Goal: Task Accomplishment & Management: Use online tool/utility

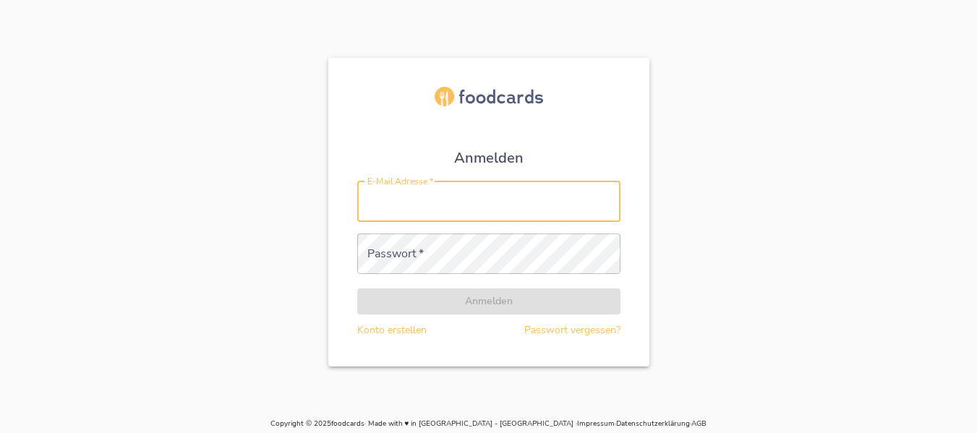
click at [498, 199] on input "E-Mail Adresse   *" at bounding box center [488, 201] width 263 height 40
type input "[PERSON_NAME][EMAIL_ADDRESS][DOMAIN_NAME]"
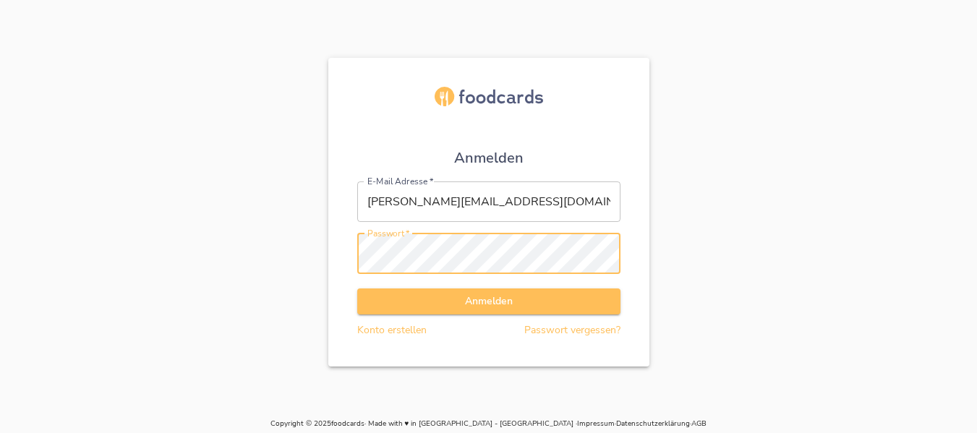
click at [357, 288] on button "Anmelden" at bounding box center [488, 301] width 263 height 27
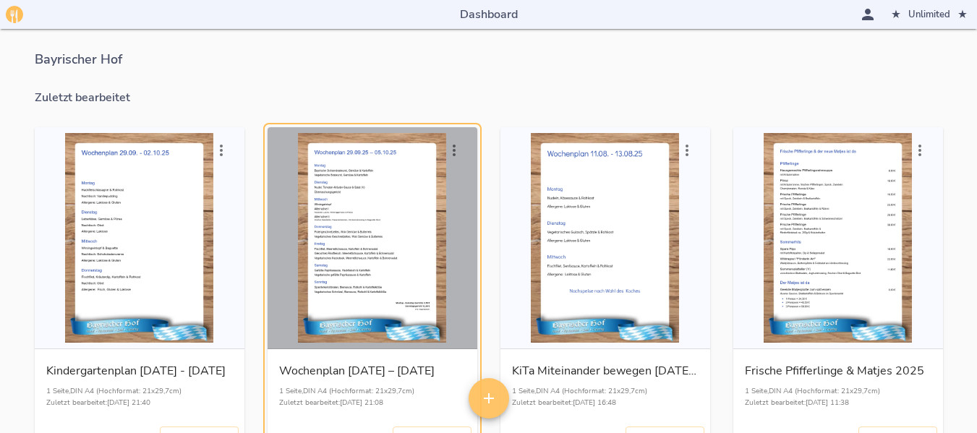
click at [372, 219] on div "button" at bounding box center [372, 238] width 198 height 210
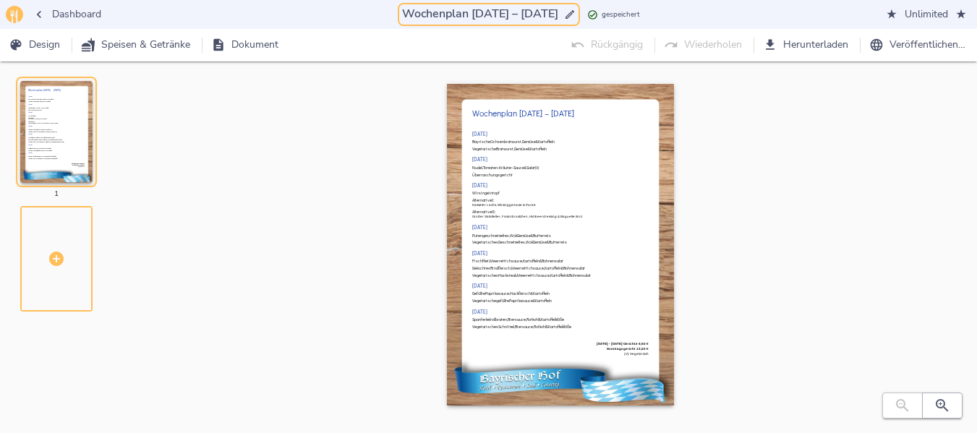
drag, startPoint x: 461, startPoint y: 14, endPoint x: 493, endPoint y: 18, distance: 32.1
click at [493, 18] on input "Wochenplan [DATE] – [DATE]" at bounding box center [480, 14] width 162 height 20
drag, startPoint x: 522, startPoint y: 14, endPoint x: 532, endPoint y: 14, distance: 10.1
click at [532, 14] on input "Wochenplan 06.10.25 [DATE]" at bounding box center [480, 14] width 165 height 20
drag, startPoint x: 463, startPoint y: 15, endPoint x: 536, endPoint y: 15, distance: 73.0
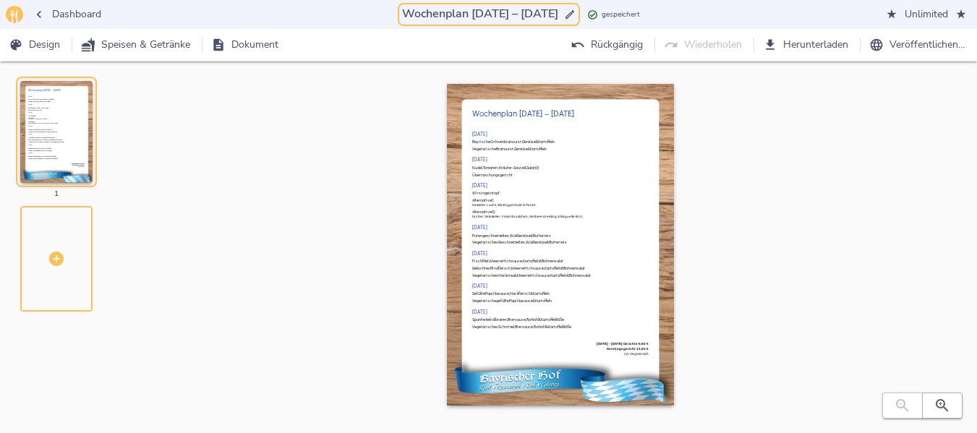
click at [536, 15] on input "Wochenplan [DATE] – [DATE]" at bounding box center [480, 14] width 162 height 20
type input "Wochenplan [DATE] – [DATE]"
click at [940, 403] on icon "button" at bounding box center [940, 404] width 4 height 4
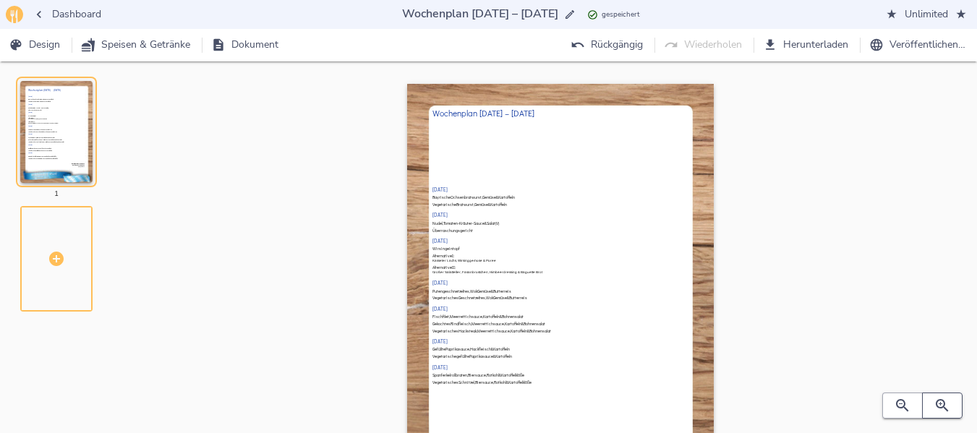
click at [940, 403] on icon "button" at bounding box center [940, 404] width 4 height 4
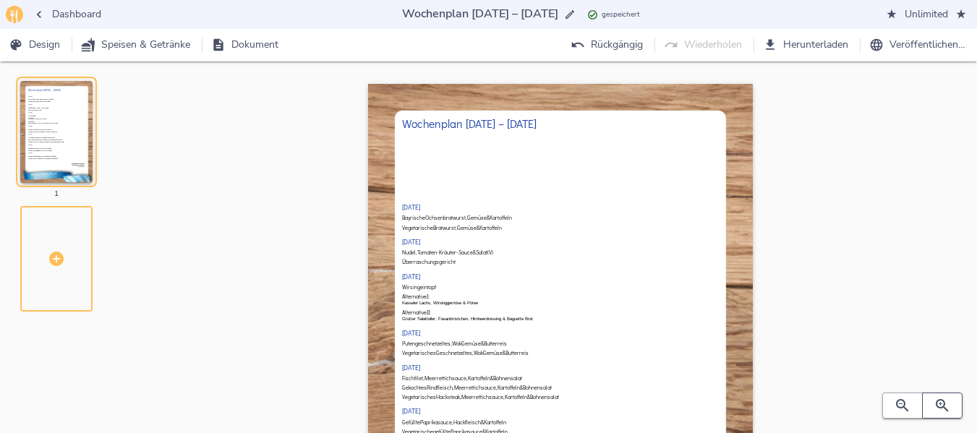
click at [940, 403] on icon "button" at bounding box center [940, 404] width 4 height 4
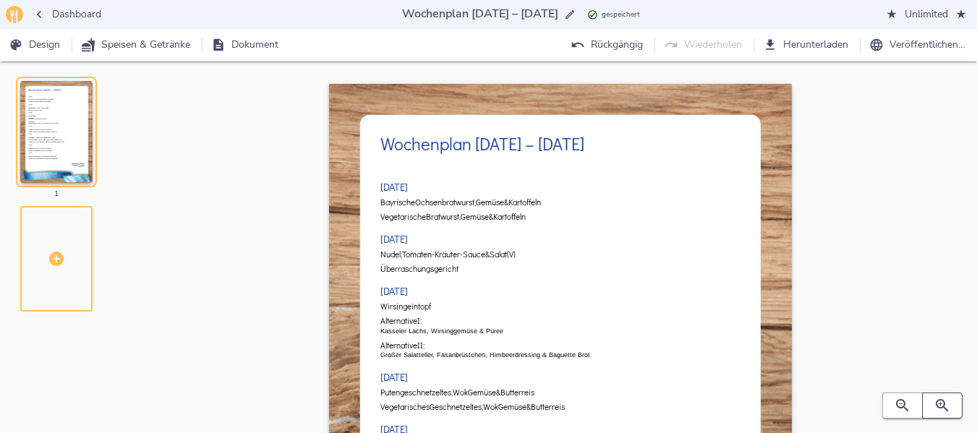
click at [940, 403] on icon "button" at bounding box center [940, 404] width 4 height 4
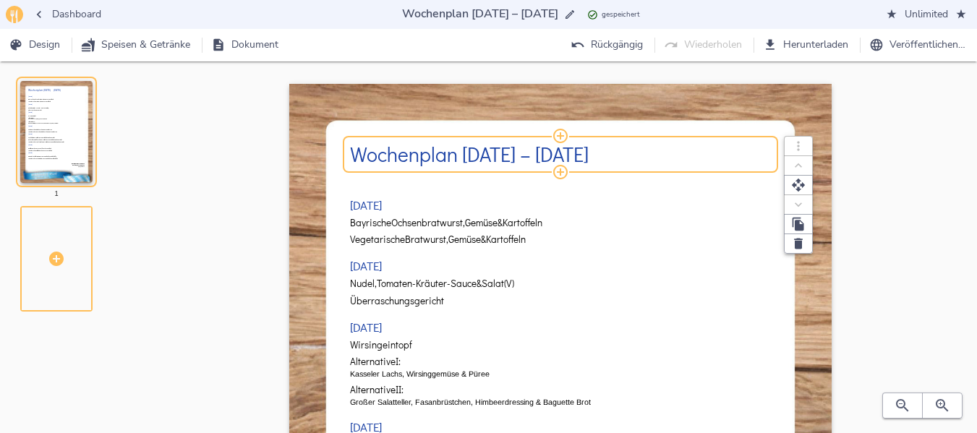
click at [468, 155] on h2 "Wochenplan [DATE] – [DATE]" at bounding box center [560, 154] width 421 height 22
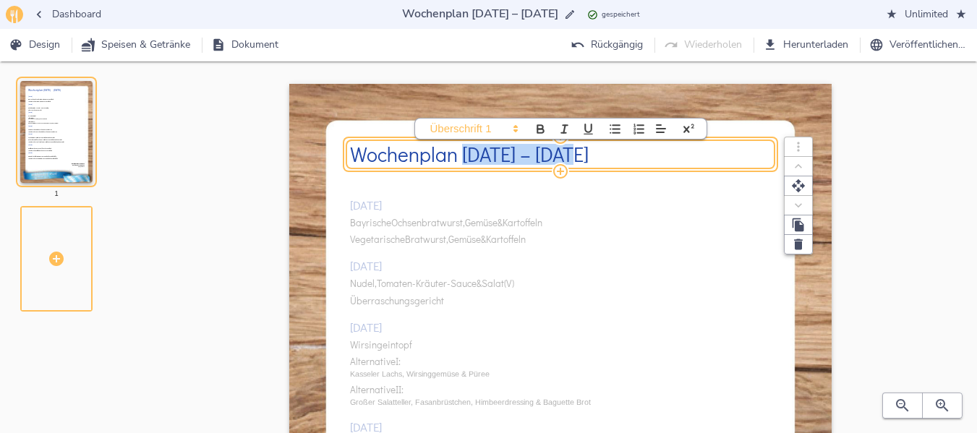
drag, startPoint x: 463, startPoint y: 153, endPoint x: 577, endPoint y: 147, distance: 113.6
click at [577, 147] on h2 "Wochenplan [DATE] – [DATE]" at bounding box center [560, 154] width 421 height 22
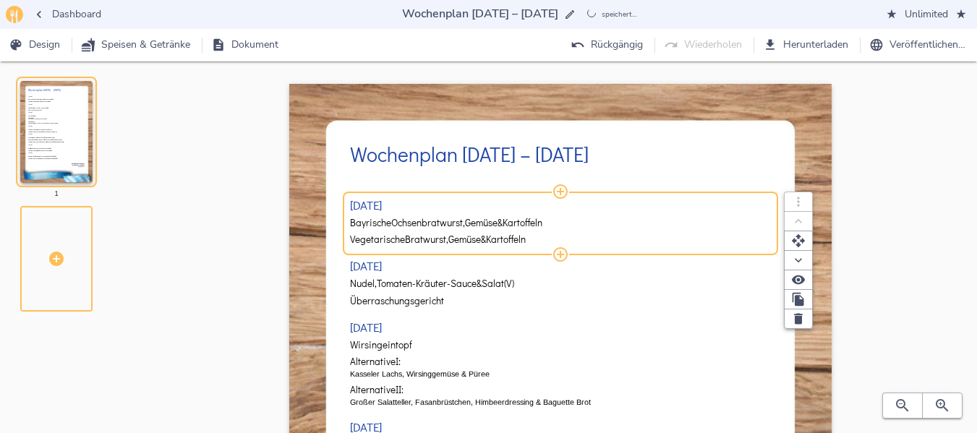
click at [432, 226] on div "[DATE] Bayrische Ochsenbratwurst, Gemüse & Kartoffeln Vegetarische Bratwurst, G…" at bounding box center [560, 433] width 421 height 522
click at [401, 223] on span "Ochsenbratwurst," at bounding box center [428, 223] width 74 height 11
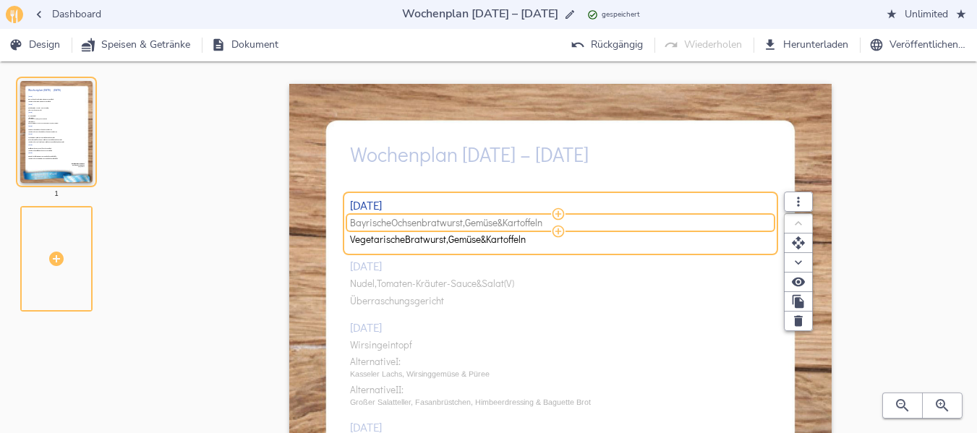
click at [401, 223] on span "Ochsenbratwurst," at bounding box center [428, 223] width 74 height 11
click at [401, 223] on input "Bayrische Ochsenbratwurst, Gemüse & Kartoffeln" at bounding box center [558, 222] width 416 height 13
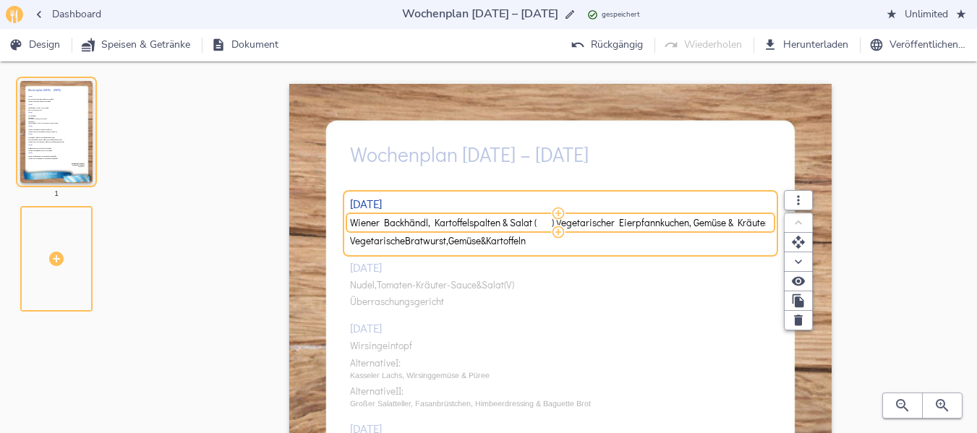
scroll to position [0, 23]
drag, startPoint x: 531, startPoint y: 222, endPoint x: 862, endPoint y: 210, distance: 331.2
type input "Wiener Backhändl, Kartoffelspalten & Salat"
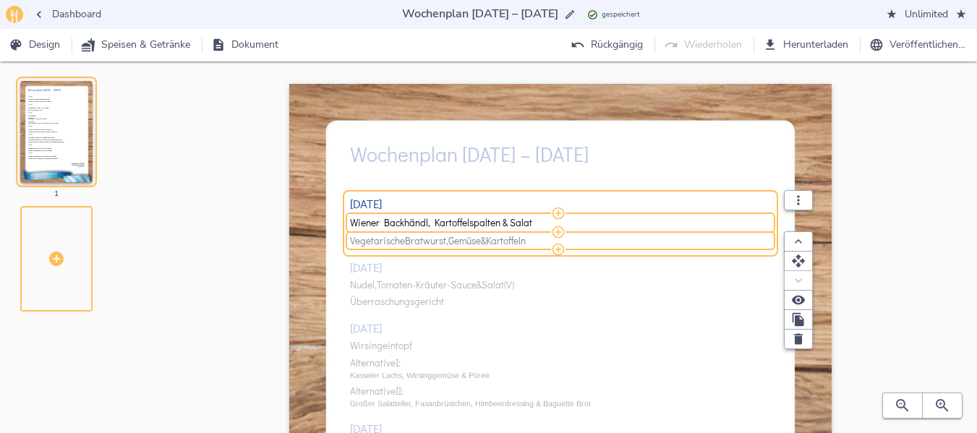
click at [513, 238] on span "Kartoffeln" at bounding box center [506, 241] width 40 height 11
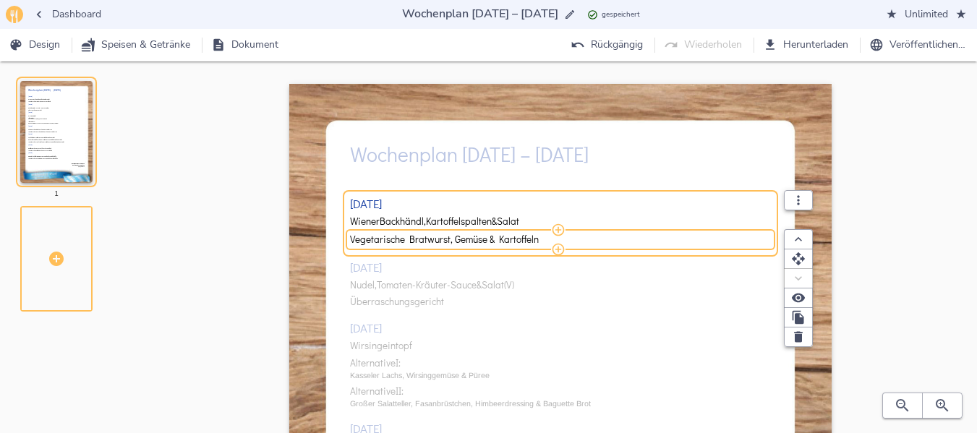
click at [513, 238] on input "Vegetarische Bratwurst, Gemüse & Kartoffeln" at bounding box center [558, 239] width 416 height 13
type input "Vegetarischer Eierpfannkuchen, Gemüse & Kräutersauce"
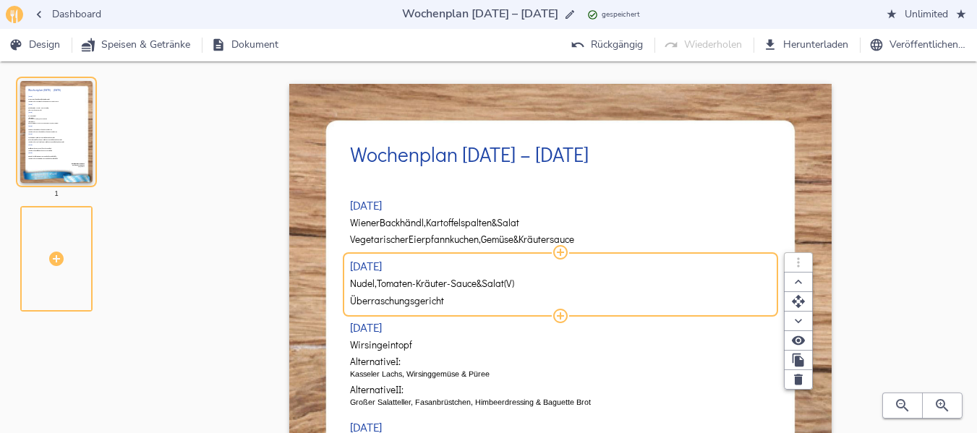
click at [420, 303] on div "[DATE] Wiener Backhändl, Kartoffelspalten & Salat Vegetarischer Eierpfannkuchen…" at bounding box center [560, 433] width 421 height 522
click at [420, 303] on span "Überraschungsgericht" at bounding box center [397, 301] width 94 height 11
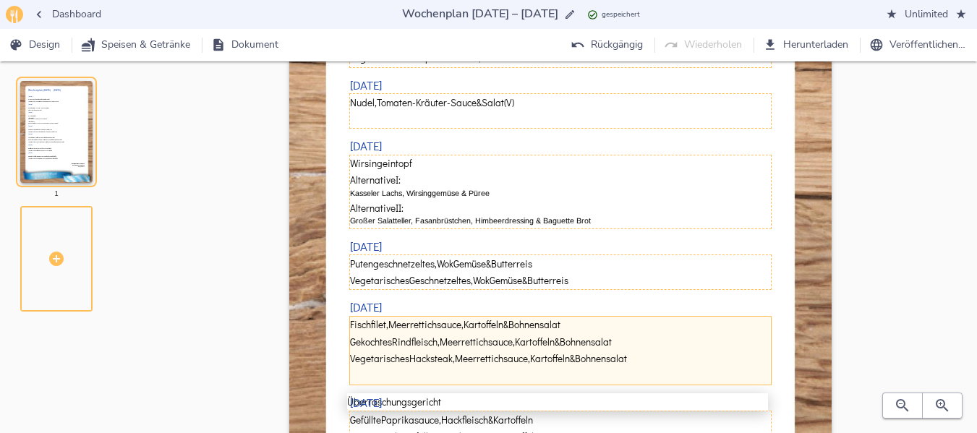
scroll to position [243, 0]
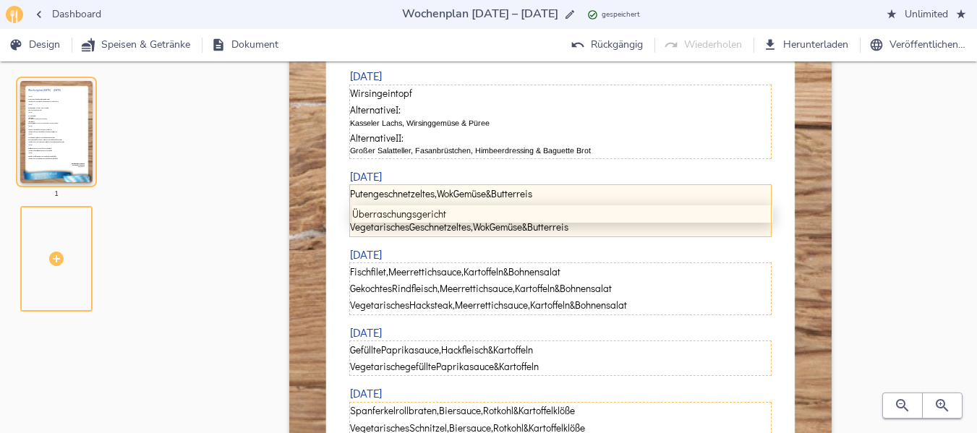
drag, startPoint x: 454, startPoint y: 299, endPoint x: 456, endPoint y: 215, distance: 83.2
click at [456, 215] on div "[DATE] Wiener Backhändl, Kartoffelspalten & Salat Vegetarischer Eierpfannkuchen…" at bounding box center [560, 190] width 421 height 522
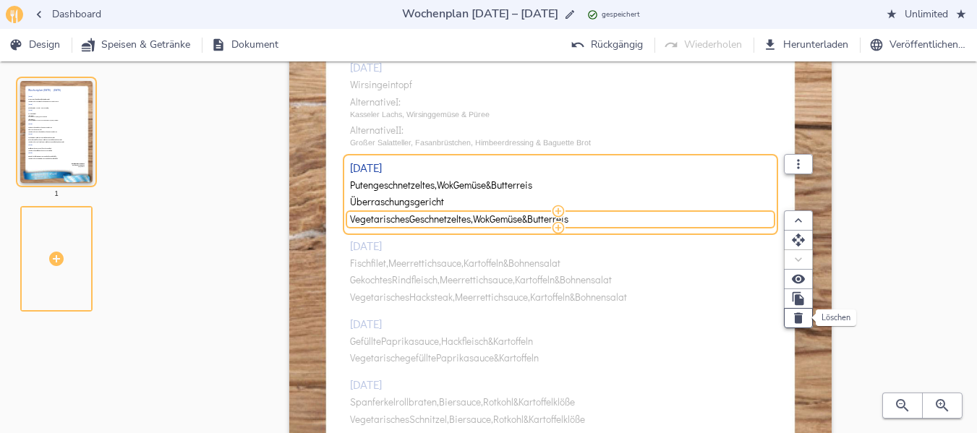
click at [797, 315] on icon "button" at bounding box center [798, 317] width 9 height 11
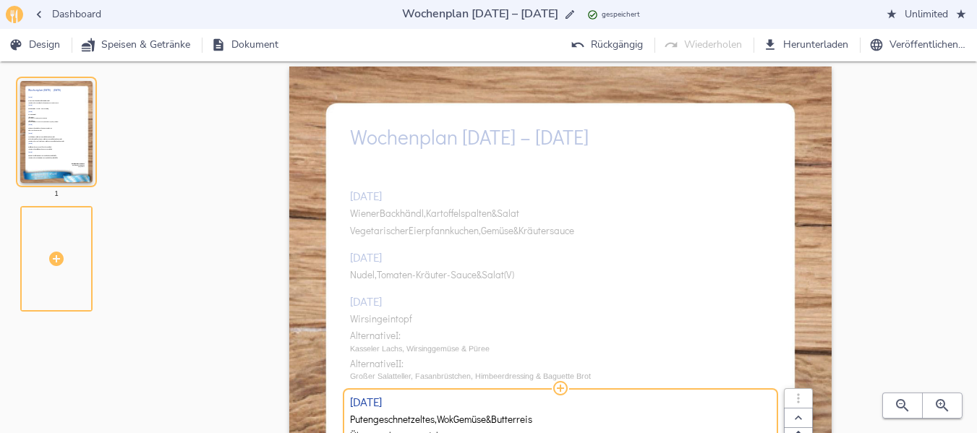
scroll to position [15, 0]
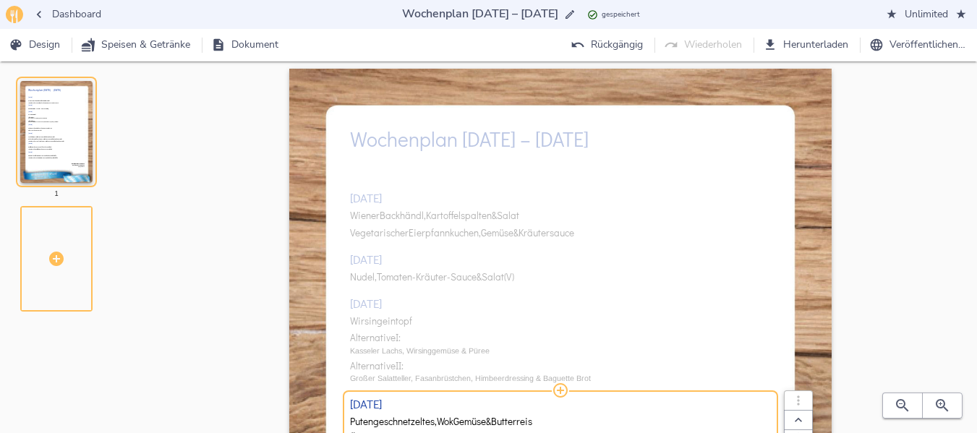
click at [389, 275] on div "[DATE] Wiener Backhändl, Kartoffelspalten & Salat Vegetarischer Eierpfannkuchen…" at bounding box center [560, 418] width 421 height 522
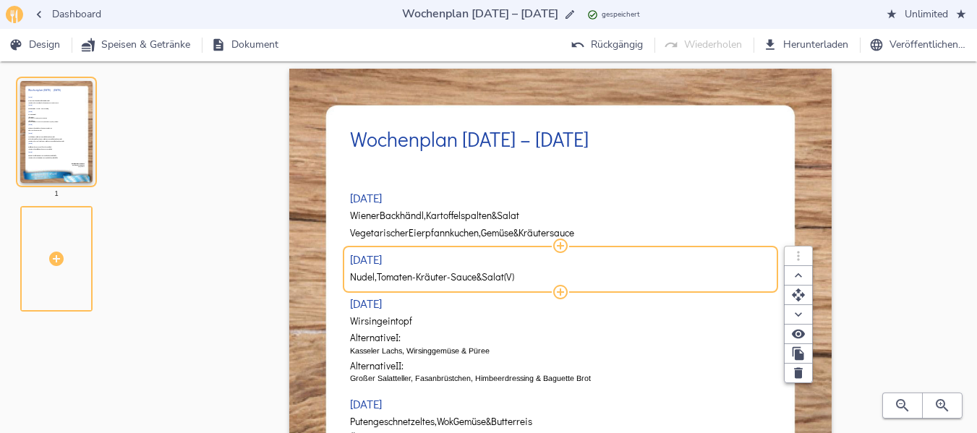
click at [389, 275] on span "Tomaten-Kräuter-Sauce" at bounding box center [427, 277] width 100 height 11
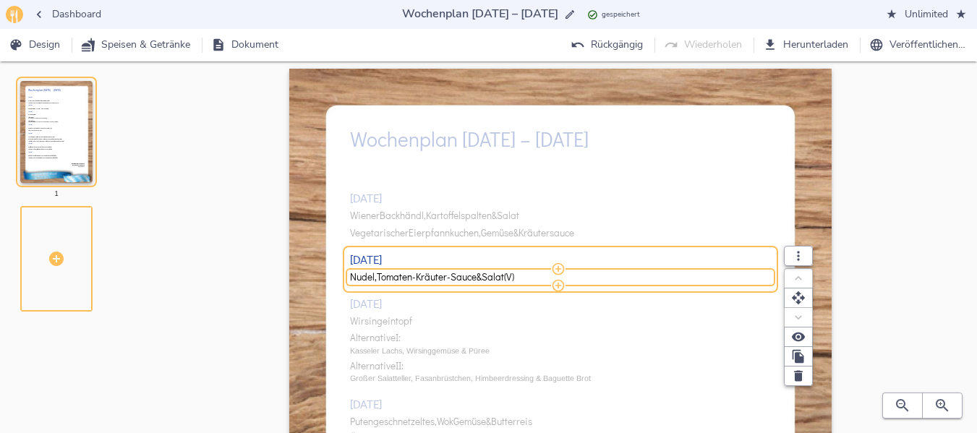
click at [389, 275] on span "Tomaten-Kräuter-Sauce" at bounding box center [427, 277] width 100 height 11
click at [389, 275] on input "Nudel, Tomaten-Kräuter-Sauce & Salat (V)" at bounding box center [558, 276] width 416 height 13
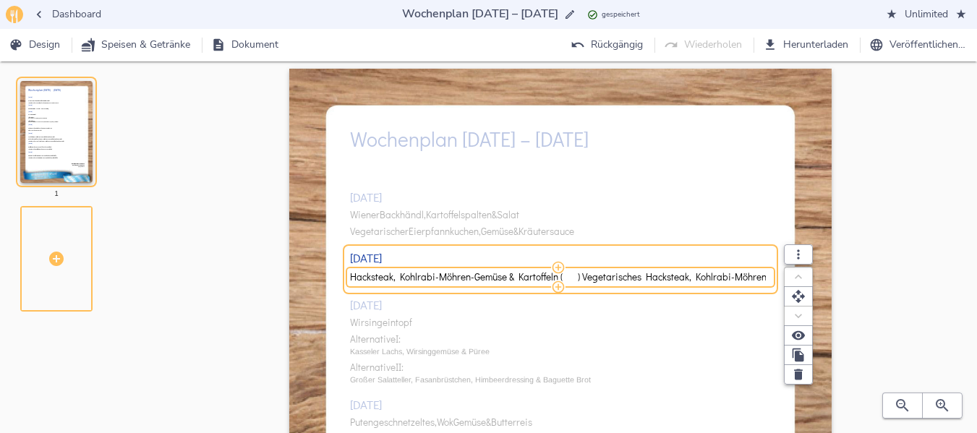
scroll to position [0, 85]
drag, startPoint x: 496, startPoint y: 277, endPoint x: 810, endPoint y: 300, distance: 314.5
click at [771, 283] on div "Hacksteak, Kohlrabi-Möhren-Gemüse & Kartoffeln ( ) Vegetarisches Hacksteak, Koh…" at bounding box center [560, 277] width 421 height 12
type input "Hacksteak, Kohlrabi-Möhren-Gemüse & Kartoffeln"
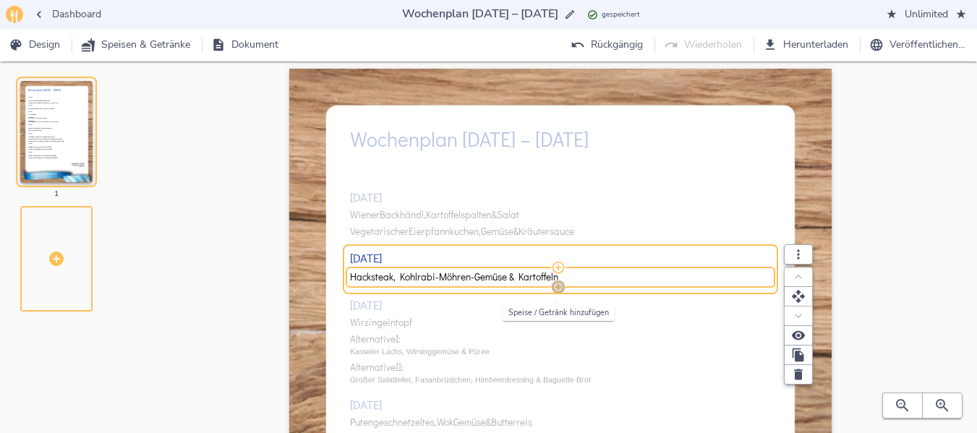
click at [557, 288] on icon "button" at bounding box center [558, 287] width 14 height 14
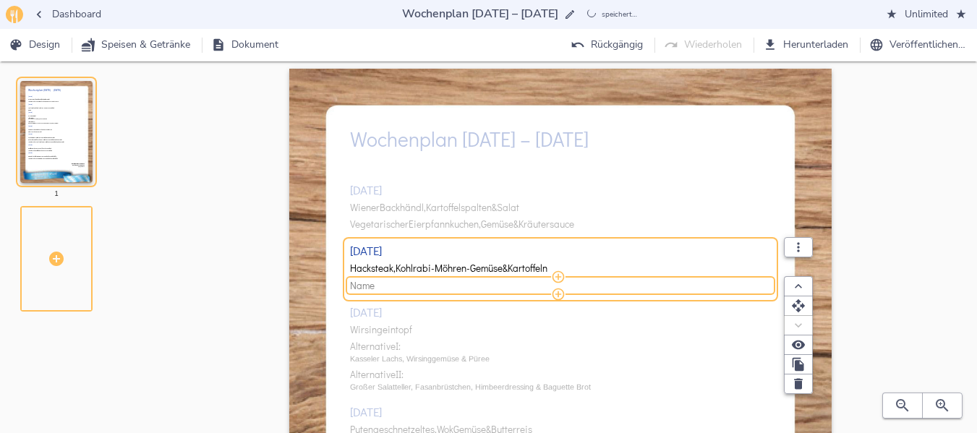
click at [499, 282] on span "Name" at bounding box center [558, 285] width 416 height 11
click at [499, 282] on input "Name" at bounding box center [558, 285] width 416 height 13
type input "Vegetarisches Hacksteak, Kohlrabi-Möhren-Gemüse & Kartoffeln"
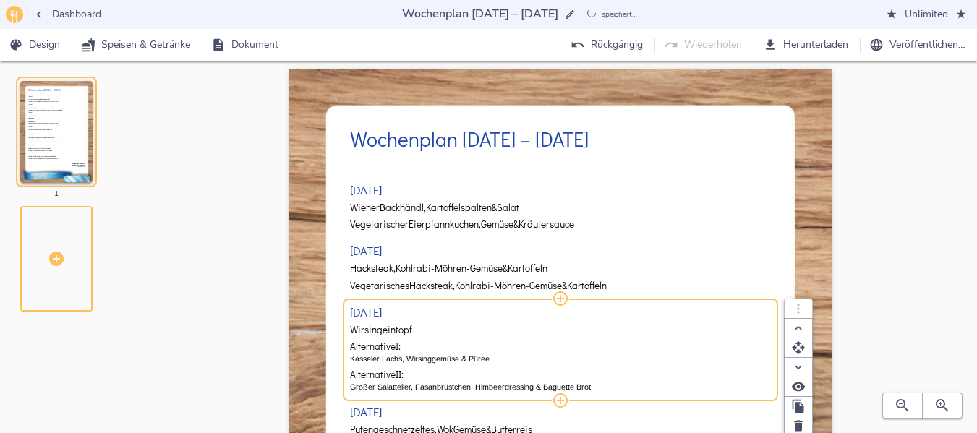
click at [430, 335] on div "[DATE] Wiener Backhändl, Kartoffelspalten & Salat Vegetarischer Eierpfannkuchen…" at bounding box center [560, 418] width 421 height 522
click at [379, 330] on span "Wirsingeintopf" at bounding box center [381, 330] width 62 height 11
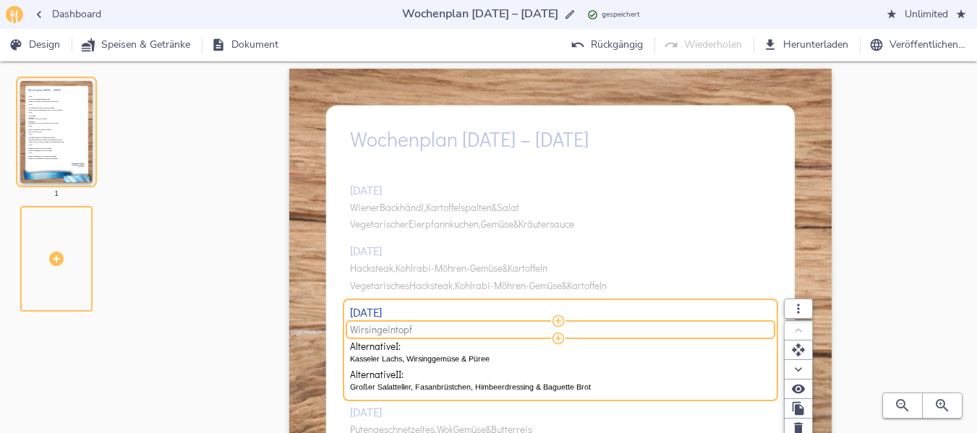
click at [381, 330] on span "Wirsingeintopf" at bounding box center [381, 330] width 62 height 11
click at [381, 330] on input "Wirsingeintopf" at bounding box center [558, 329] width 416 height 13
type input "Steckrübeneintopf"
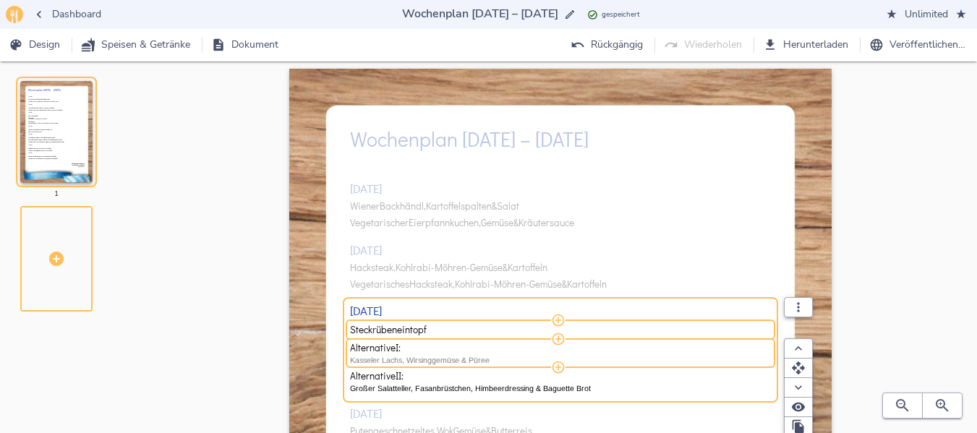
click at [379, 362] on p "Kasseler Lachs, Wirsinggemüse & Püree" at bounding box center [560, 360] width 421 height 12
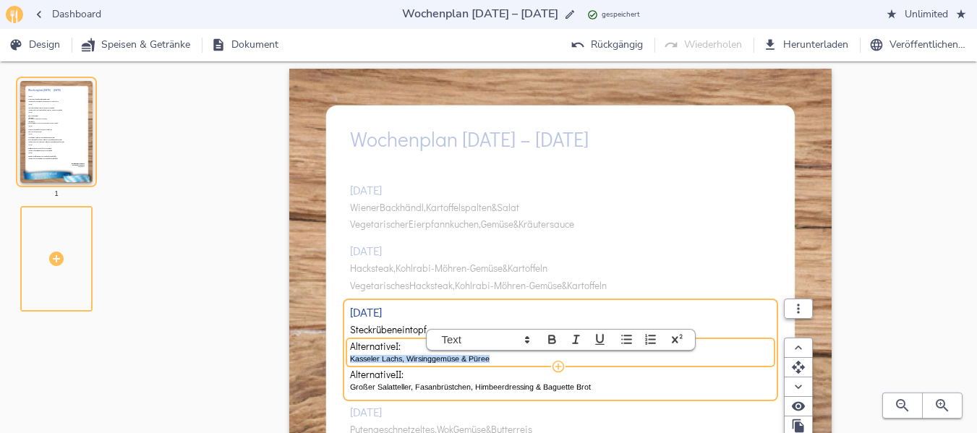
click at [379, 362] on p "Kasseler Lachs, Wirsinggemüse & Püree" at bounding box center [560, 359] width 421 height 12
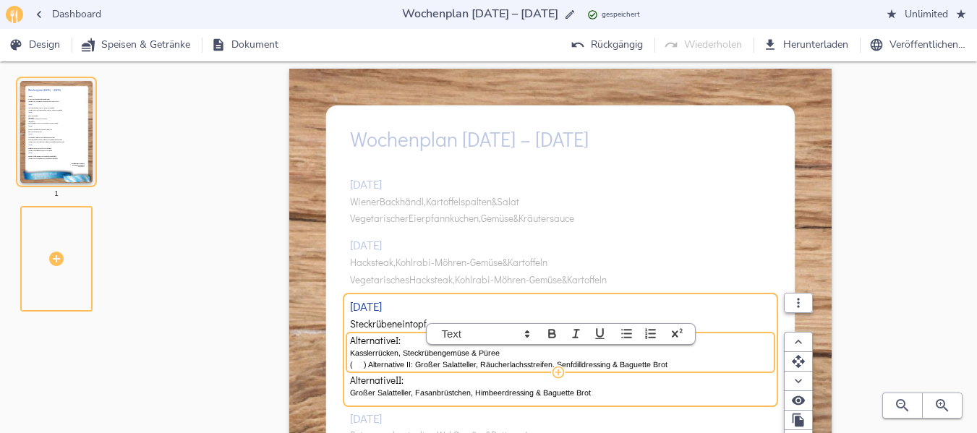
scroll to position [1, 0]
drag, startPoint x: 413, startPoint y: 362, endPoint x: 679, endPoint y: 360, distance: 266.0
click at [679, 360] on p "( ) Alternative II: Großer Salatteller, Räucherlachsstreifen, Senfdilldressing …" at bounding box center [560, 364] width 421 height 12
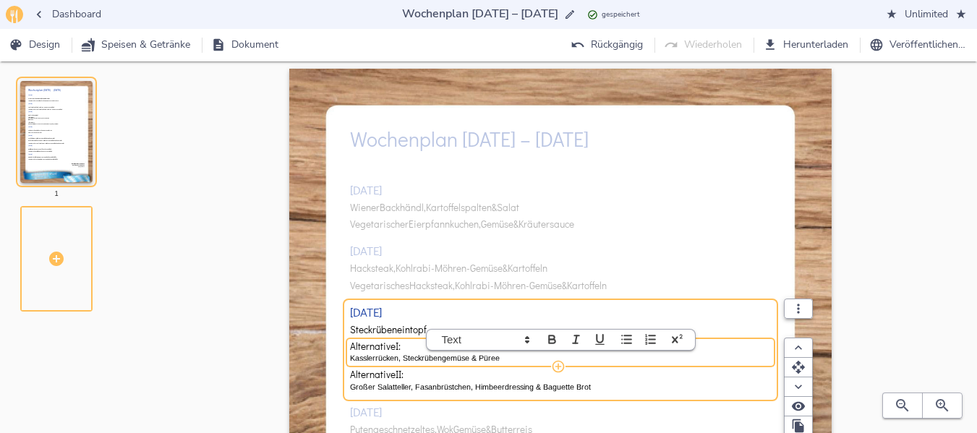
scroll to position [0, 0]
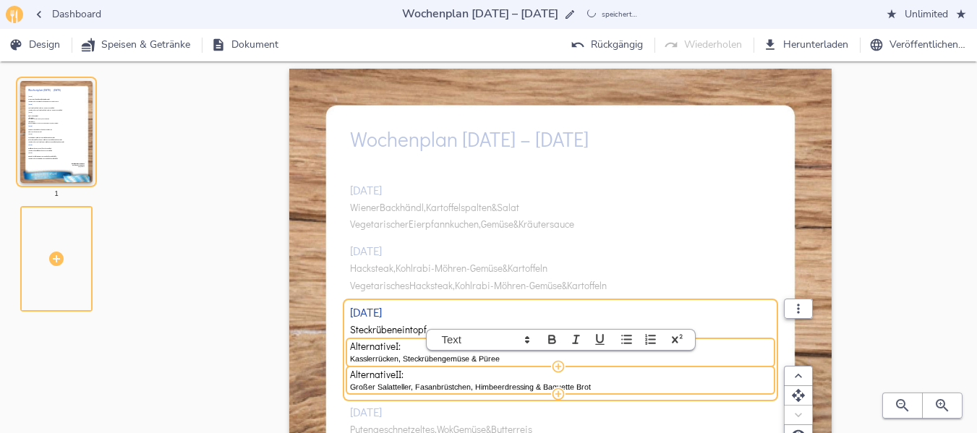
click at [504, 393] on div "Alternative II: Großer Salatteller, Fasanbrüstchen, Himbeerdressing & Baguette …" at bounding box center [560, 380] width 421 height 28
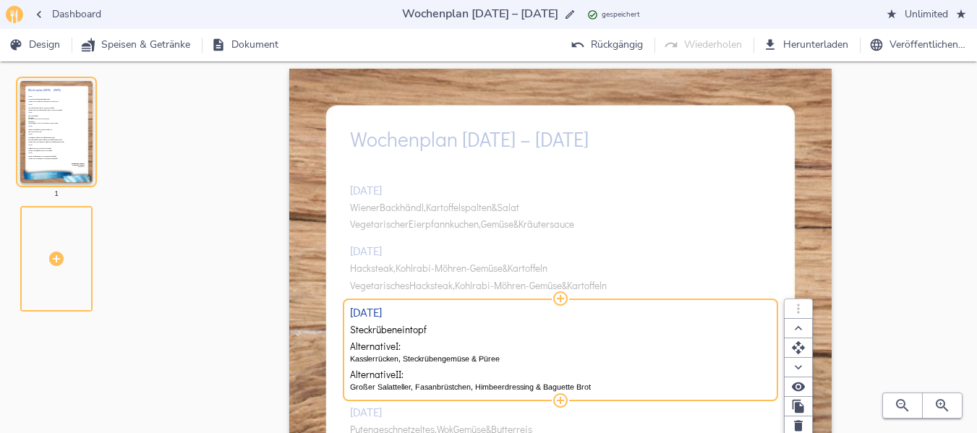
click at [504, 393] on div "Alternative II: Großer Salatteller, Fasanbrüstchen, Himbeerdressing & Baguette …" at bounding box center [560, 380] width 421 height 28
click at [505, 388] on p "Großer Salatteller, Fasanbrüstchen, Himbeerdressing & Baguette Brot" at bounding box center [560, 387] width 421 height 12
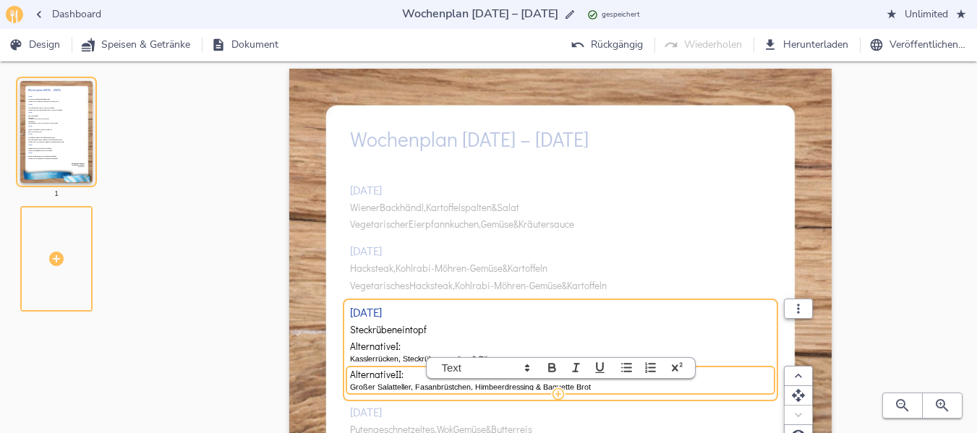
click at [505, 388] on p "Großer Salatteller, Fasanbrüstchen, Himbeerdressing & Baguette Brot" at bounding box center [560, 387] width 421 height 12
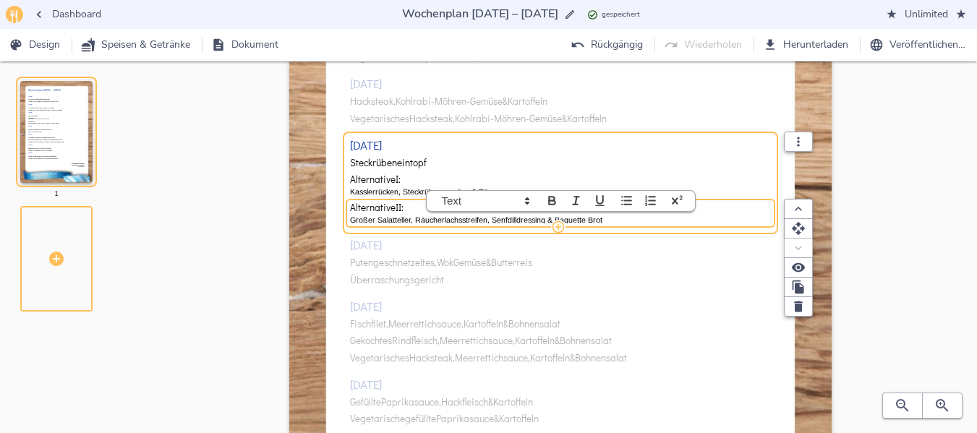
scroll to position [184, 0]
click at [392, 260] on div "[DATE] Wiener Backhändl, Kartoffelspalten & Salat Vegetarischer Eierpfannkuchen…" at bounding box center [560, 249] width 421 height 522
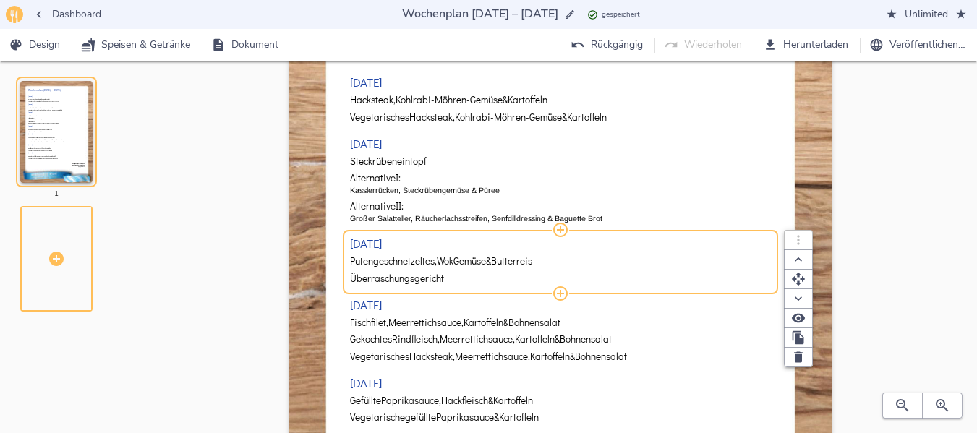
click at [392, 260] on span "Putengeschnetzeltes," at bounding box center [393, 261] width 87 height 11
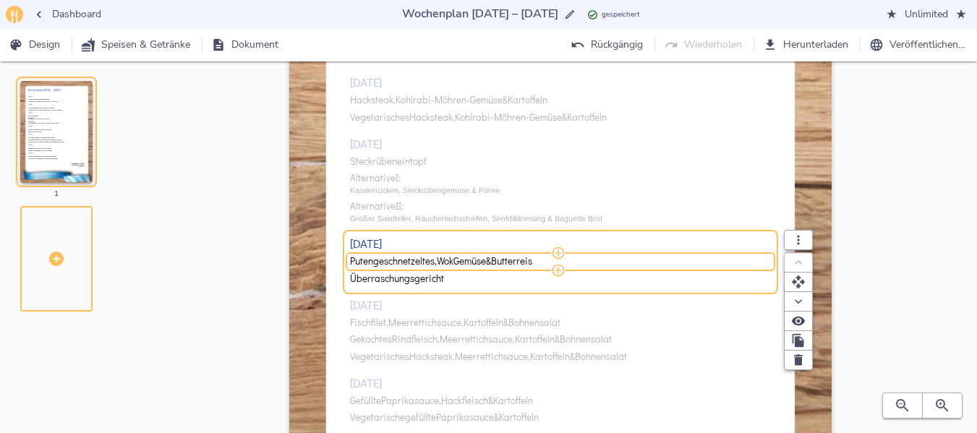
click at [392, 260] on span "Putengeschnetzeltes," at bounding box center [393, 261] width 87 height 11
click at [392, 260] on input "Putengeschnetzeltes, Wok Gemüse & Butterreis" at bounding box center [558, 261] width 416 height 13
type input "Gefüllte Nudeln, Sahnesauce & Salat"
click at [560, 269] on icon "button" at bounding box center [558, 271] width 14 height 14
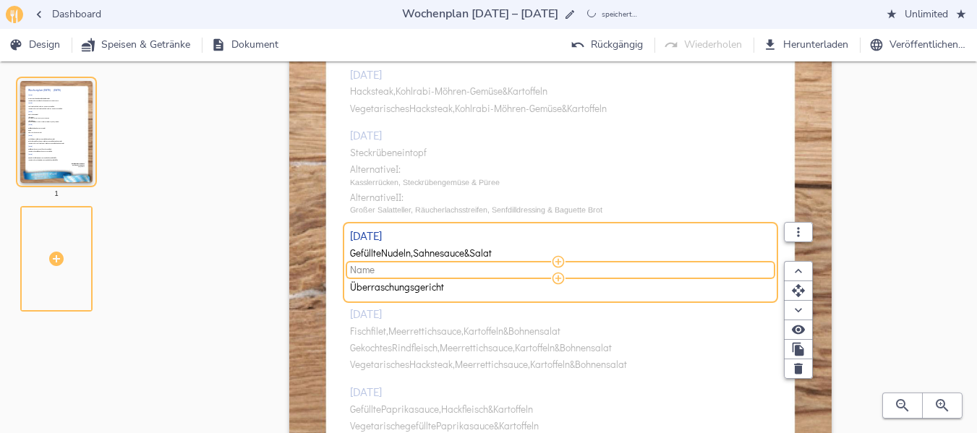
click at [445, 267] on span "Name" at bounding box center [558, 270] width 416 height 11
type input "Vegetarische gefüllte Nudeln, Sahnesauce & Salat"
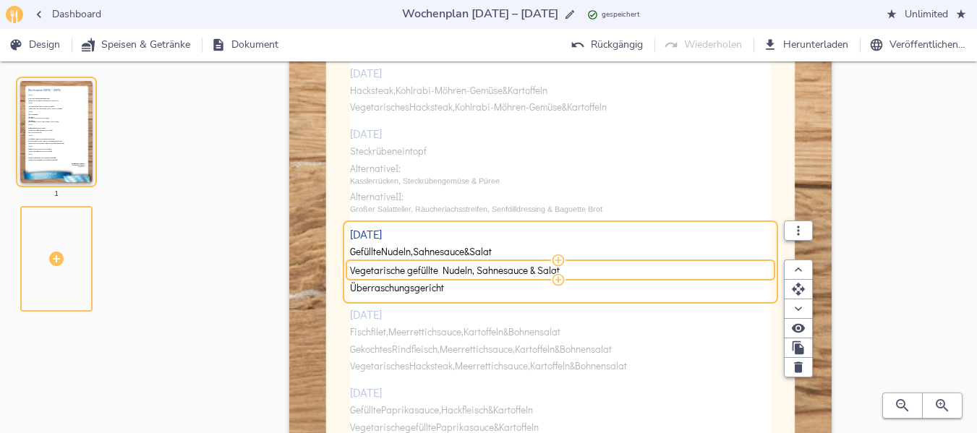
drag, startPoint x: 572, startPoint y: 268, endPoint x: 340, endPoint y: 270, distance: 232.7
click at [340, 270] on div "Wochenplan [DATE] – [DATE] [DATE] Wiener Backhändl, Kartoffelspalten & Salat Ve…" at bounding box center [560, 283] width 542 height 766
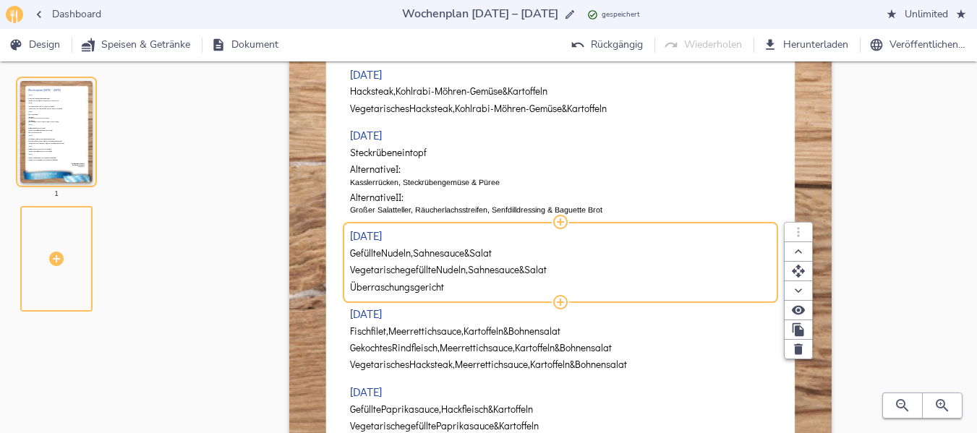
drag, startPoint x: 473, startPoint y: 283, endPoint x: 520, endPoint y: 362, distance: 91.4
click at [504, 283] on div "Wochenplan [DATE] – [DATE] [DATE] Wiener Backhändl, Kartoffelspalten & Salat Ve…" at bounding box center [560, 283] width 542 height 766
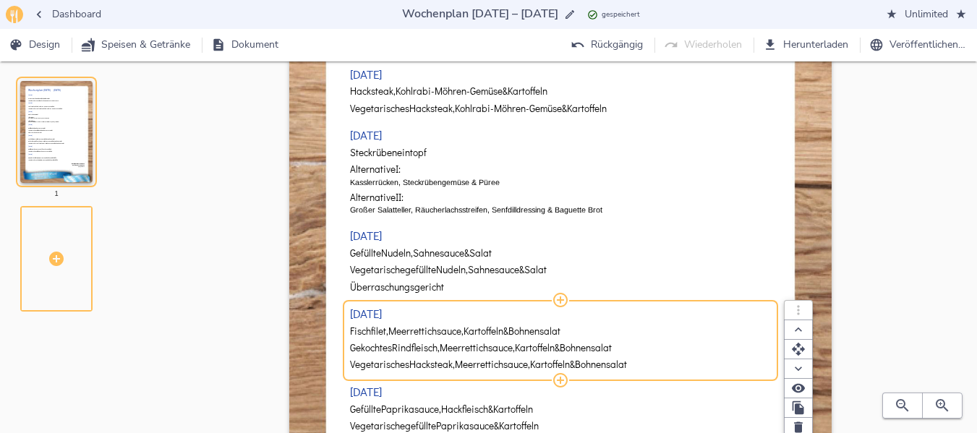
click at [380, 335] on span "Fischfilet," at bounding box center [369, 331] width 38 height 11
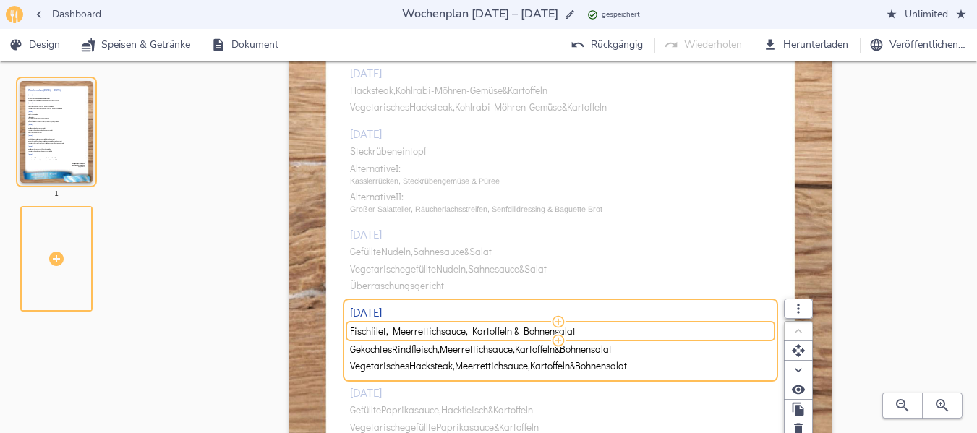
click at [380, 335] on input "Fischfilet, Meerrettichsauce, Kartoffeln & Bohnensalat" at bounding box center [558, 331] width 416 height 13
drag, startPoint x: 408, startPoint y: 329, endPoint x: 618, endPoint y: 329, distance: 210.3
click at [618, 329] on input "Fischfilet, Ratatouille Gemüse & Gnocchi ( ) Hähnchenbrustfilet, Ratatouille Ge…" at bounding box center [558, 331] width 416 height 13
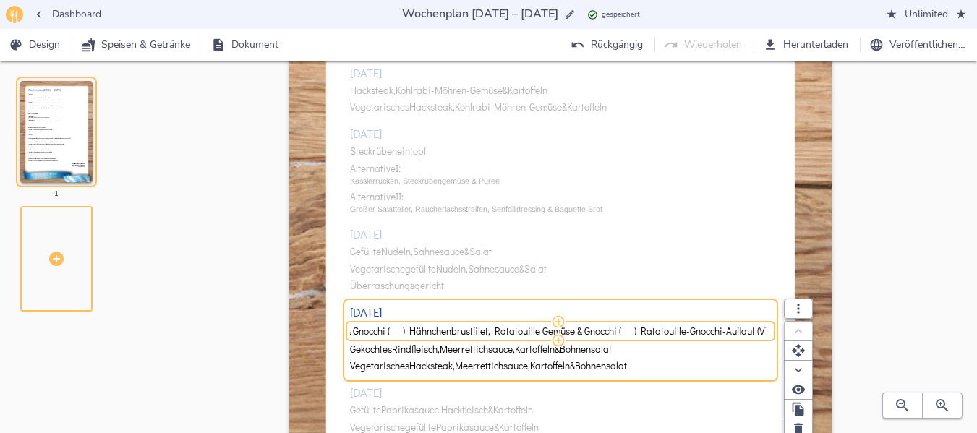
type input "Fischfilet, Ratatouille Gemüse & Gnocchi ( ) ( ) Ratatouille-Gnocchi-Auflauf (V)"
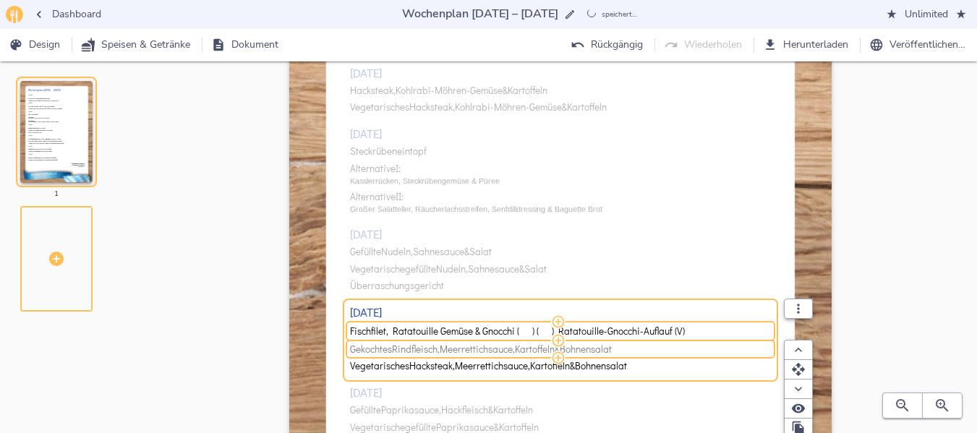
click at [598, 351] on span "Bohnensalat" at bounding box center [585, 349] width 52 height 11
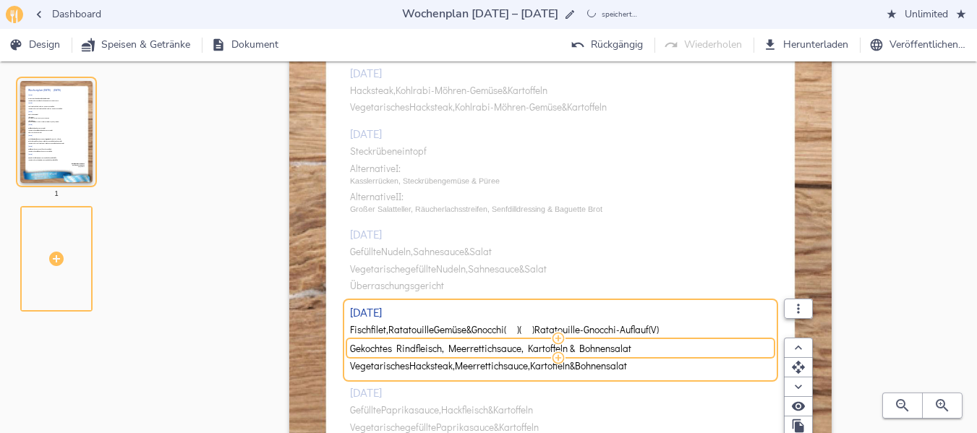
click at [598, 351] on input "Gekochtes Rindfleisch, Meerrettichsauce, Kartoffeln & Bohnensalat" at bounding box center [558, 348] width 416 height 13
type input "Hähnchenbrustfilet, Ratatouille Gemüse & Gnocchi"
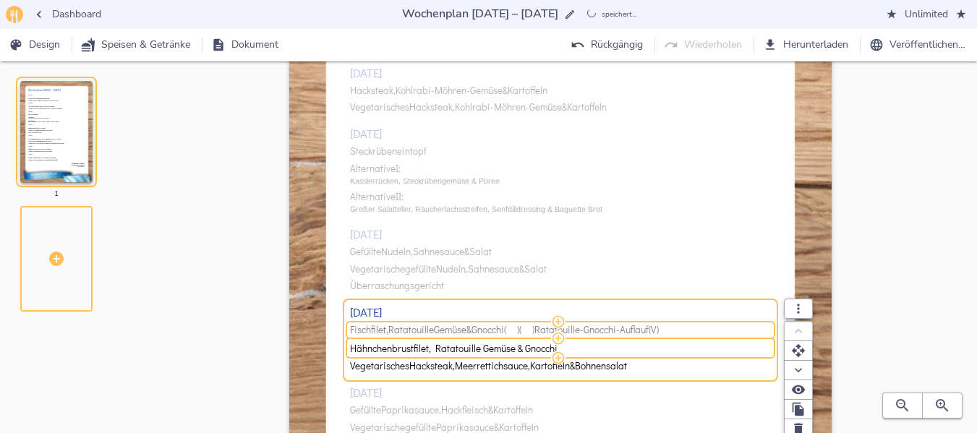
click at [703, 333] on span "Fischfilet, Ratatouille Gemüse & Gnocchi ( ) ( ) Ratatouille-Gnocchi-Auflauf (V)" at bounding box center [558, 330] width 416 height 11
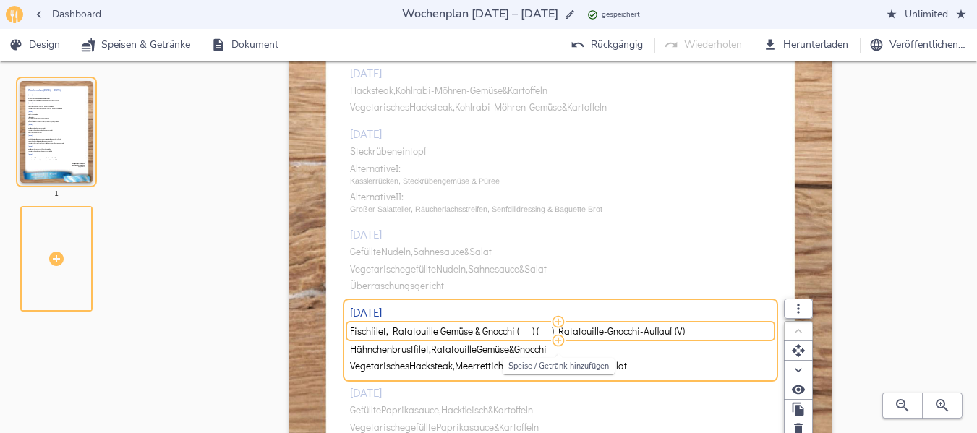
drag, startPoint x: 703, startPoint y: 328, endPoint x: 559, endPoint y: 334, distance: 144.7
click at [559, 334] on div "Fischfilet, Ratatouille Gemüse & Gnocchi ( ) ( ) Ratatouille-Gnocchi-Auflauf (V)" at bounding box center [560, 331] width 421 height 12
type input "Fischfilet, Ratatouille Gemüse & Gnocchi"
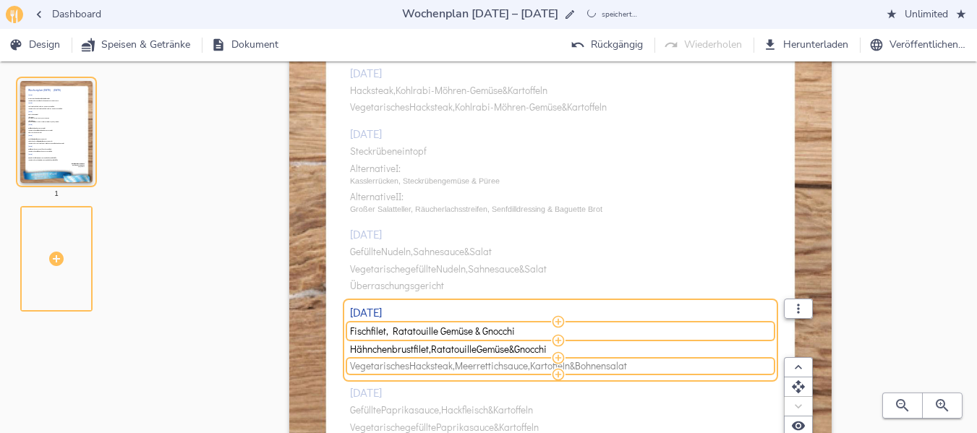
click at [460, 361] on span "Meerrettichsauce," at bounding box center [492, 366] width 75 height 11
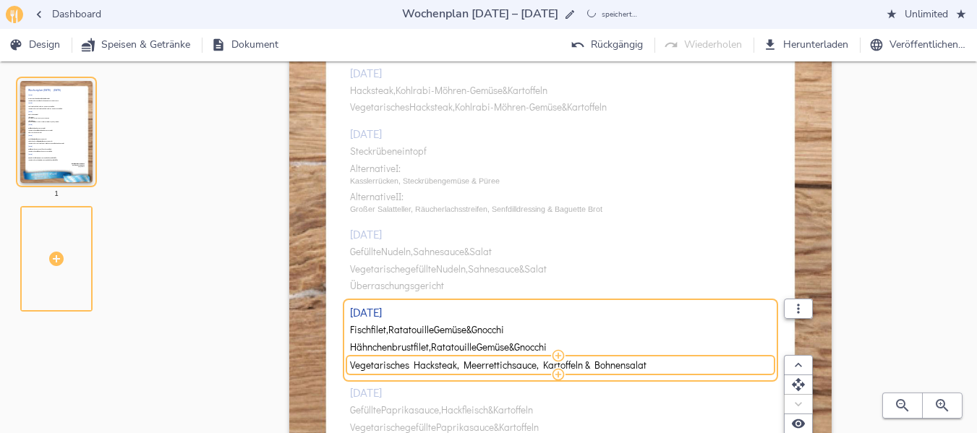
click at [460, 361] on input "Vegetarisches Hacksteak, Meerrettichsauce, Kartoffeln & Bohnensalat" at bounding box center [558, 365] width 416 height 13
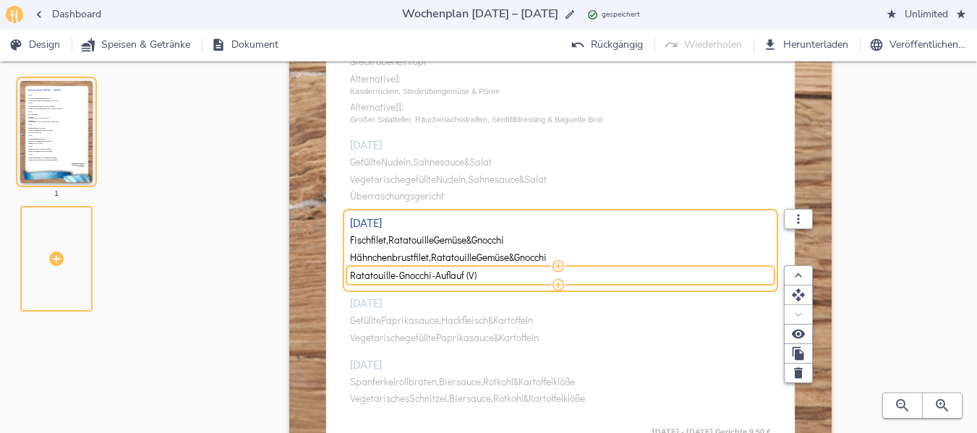
scroll to position [275, 0]
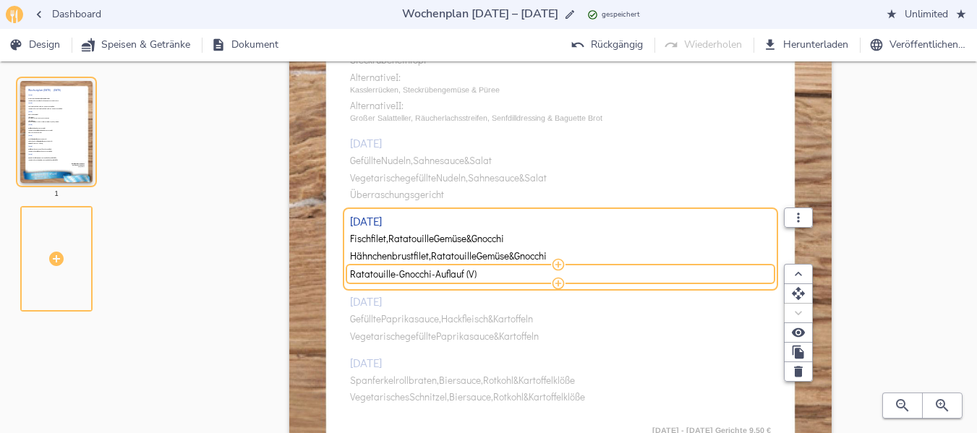
type input "Ratatouille-Gnocchi-Auflauf (V)"
click at [367, 313] on div "[DATE] Wiener Backhändl, Kartoffelspalten & Salat Vegetarischer Eierpfannkuchen…" at bounding box center [560, 158] width 421 height 522
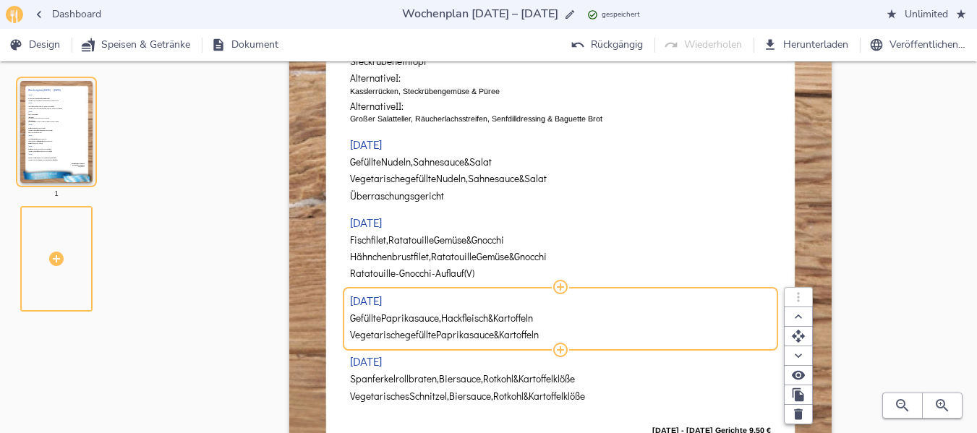
click at [370, 319] on span "Gefüllte" at bounding box center [365, 318] width 31 height 11
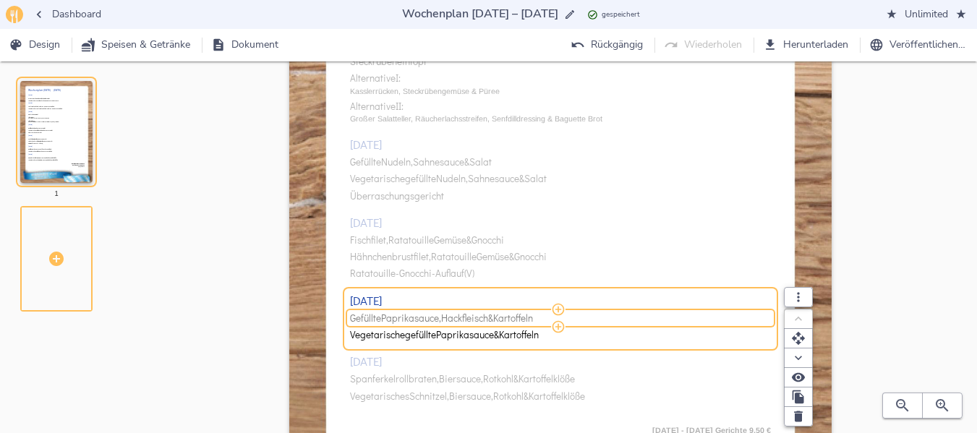
click at [370, 319] on span "Gefüllte" at bounding box center [365, 318] width 31 height 11
click at [370, 319] on input "Gefüllte Paprikasauce, Hackfleisch & Kartoffeln" at bounding box center [558, 318] width 416 height 13
type input "Grünkohl, frische & geräucherte Mettwurst & Kartoffeln ( ) Grünkohl, vegetarisc…"
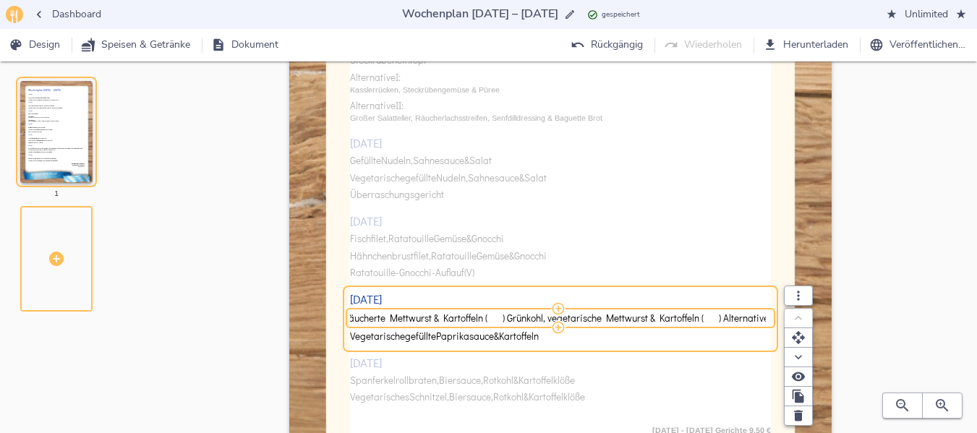
scroll to position [0, 65]
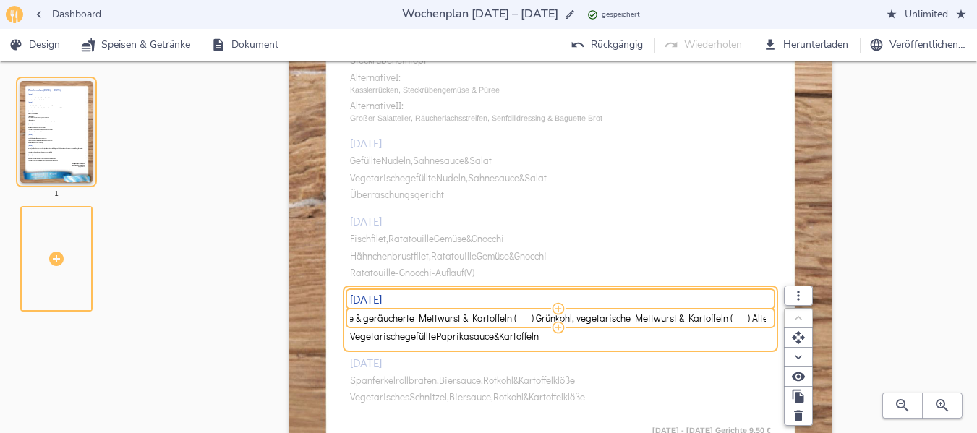
drag, startPoint x: 488, startPoint y: 317, endPoint x: 533, endPoint y: 302, distance: 47.8
click at [533, 302] on div "[DATE] Grünkohl, frische & geräucherte Mettwurst & Kartoffeln ( ) Grünkohl, veg…" at bounding box center [560, 319] width 421 height 52
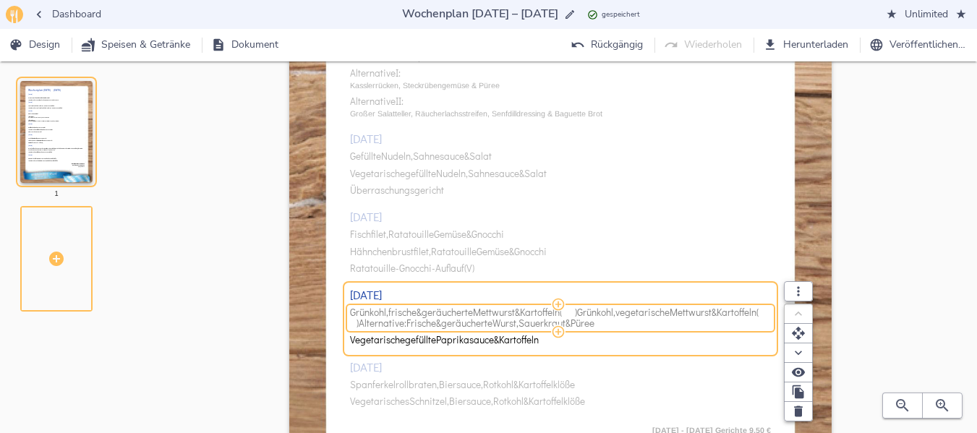
click at [406, 324] on span "Alternative:" at bounding box center [383, 323] width 48 height 11
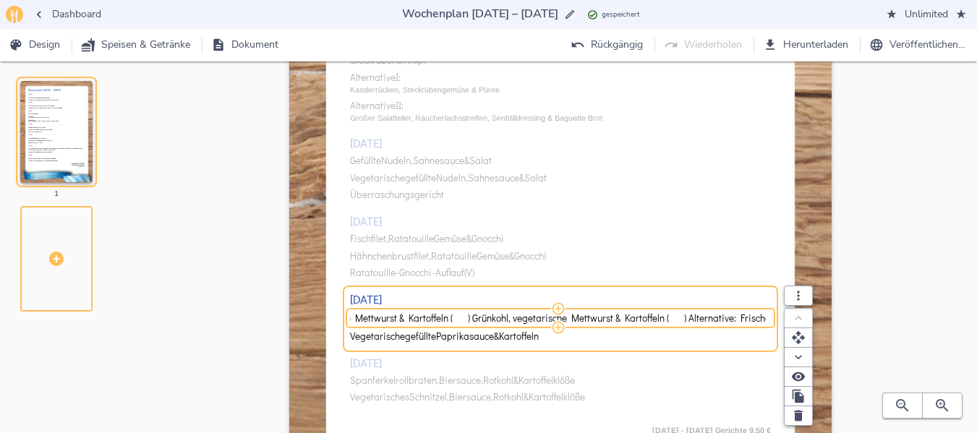
scroll to position [0, 91]
drag, startPoint x: 489, startPoint y: 319, endPoint x: 507, endPoint y: 314, distance: 18.1
click at [507, 314] on input "Grünkohl, frische & geräucherte Mettwurst & Kartoffeln ( ) Grünkohl, vegetarisc…" at bounding box center [558, 318] width 416 height 13
type input "Grünkohl, [PERSON_NAME] & geräucherte Mettwurst & Kartoffeln Alternative: Frisc…"
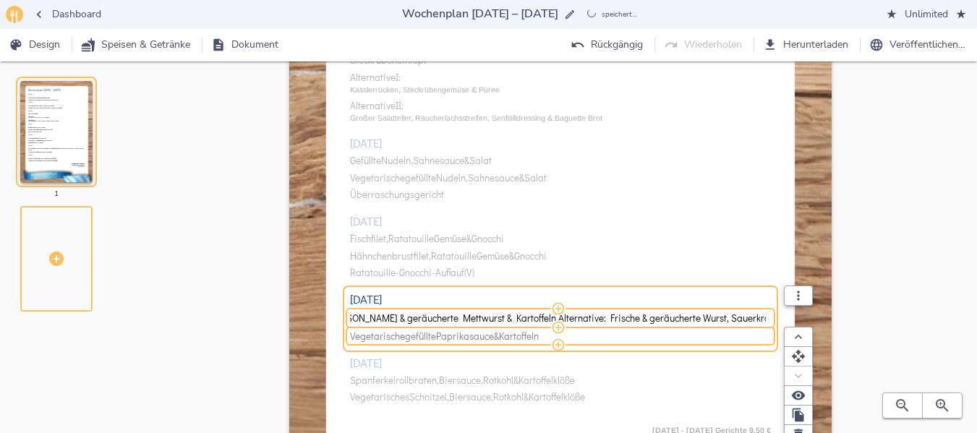
click at [493, 338] on span "Paprikasauce" at bounding box center [465, 336] width 58 height 11
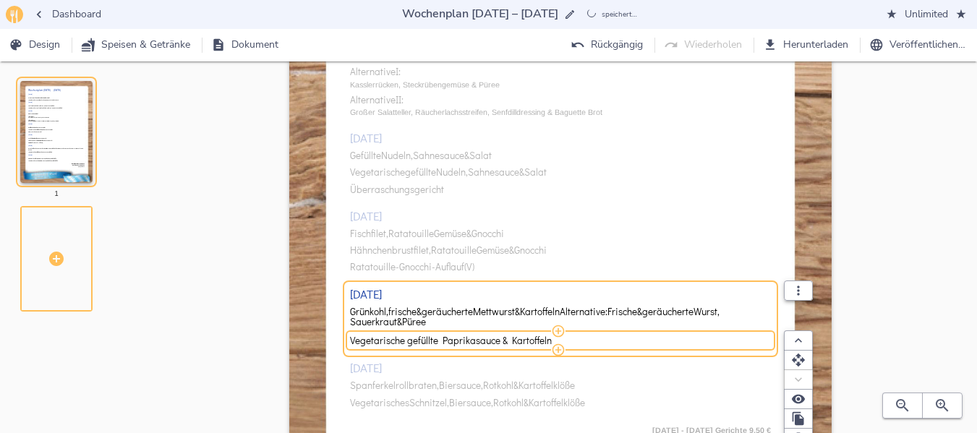
click at [493, 338] on input "Vegetarische gefüllte Paprikasauce & Kartoffeln" at bounding box center [558, 340] width 416 height 13
type input "Grünkohl, vegetarische Mettwurst & Kartoffeln"
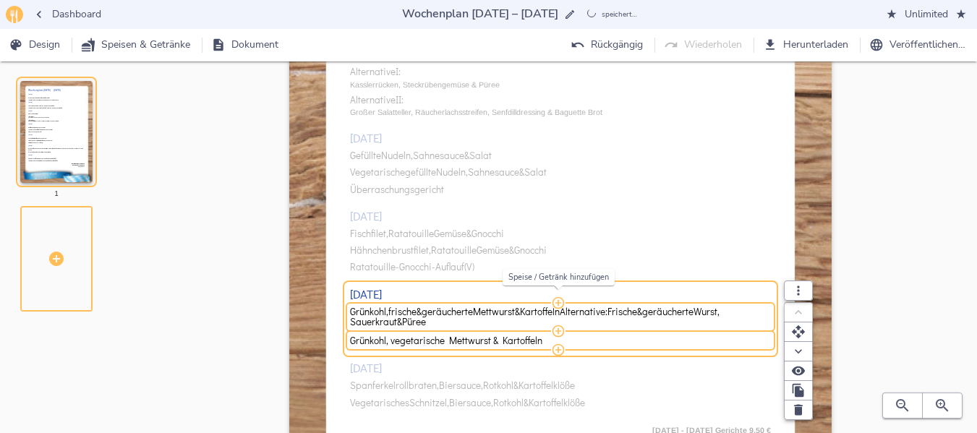
click at [556, 309] on icon "button" at bounding box center [558, 303] width 14 height 14
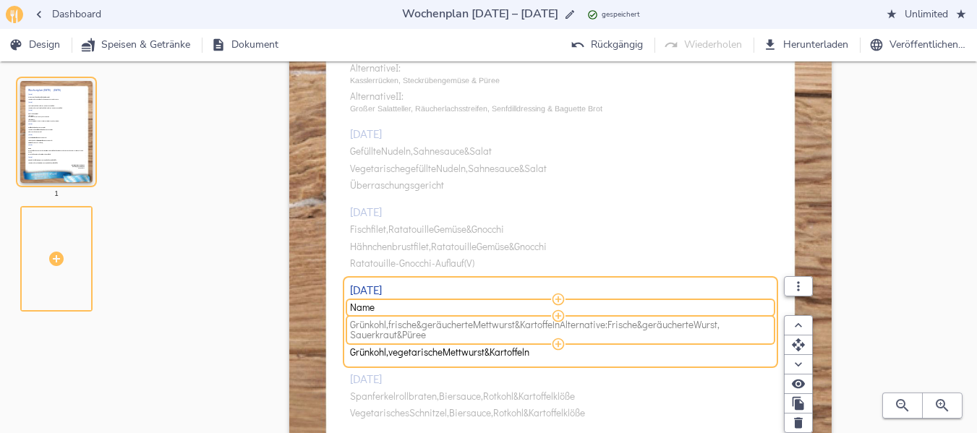
click at [598, 326] on span "Alternative:" at bounding box center [583, 324] width 48 height 11
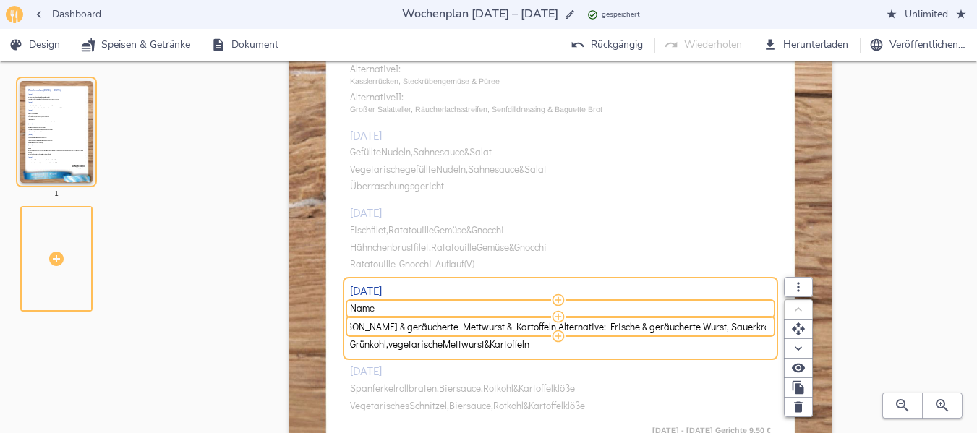
drag, startPoint x: 515, startPoint y: 327, endPoint x: 779, endPoint y: 308, distance: 265.3
click at [771, 308] on div "Name [PERSON_NAME], [PERSON_NAME] & geräucherte Mettwurst & Kartoffeln Alternat…" at bounding box center [560, 326] width 421 height 53
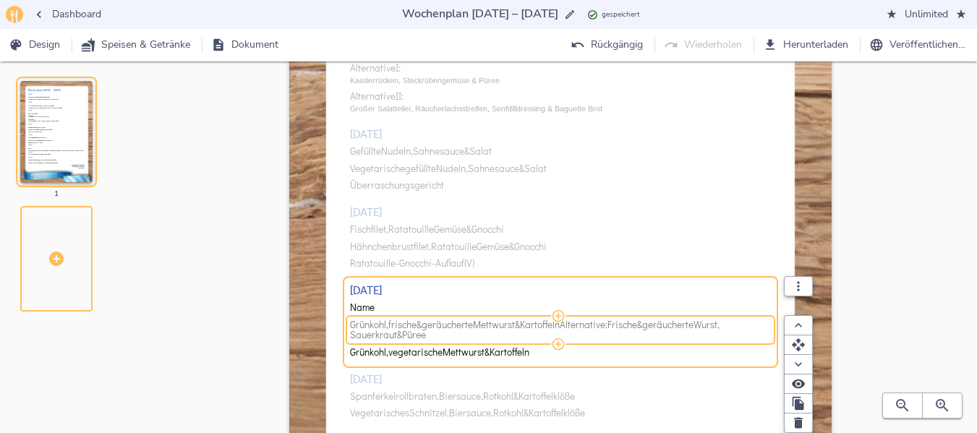
click at [607, 326] on span "Alternative:" at bounding box center [583, 324] width 48 height 11
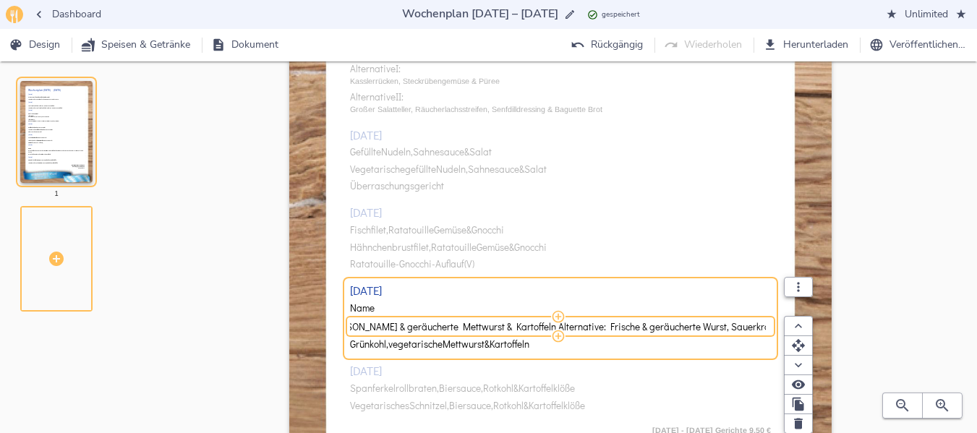
drag, startPoint x: 515, startPoint y: 328, endPoint x: 767, endPoint y: 322, distance: 252.3
click at [767, 322] on div "Grünkohl, [PERSON_NAME] & geräucherte Mettwurst & Kartoffeln Alternative: Frisc…" at bounding box center [560, 326] width 421 height 12
type input "Grünkohl, [PERSON_NAME] & geräucherte Mettwurst & Kartoffeln"
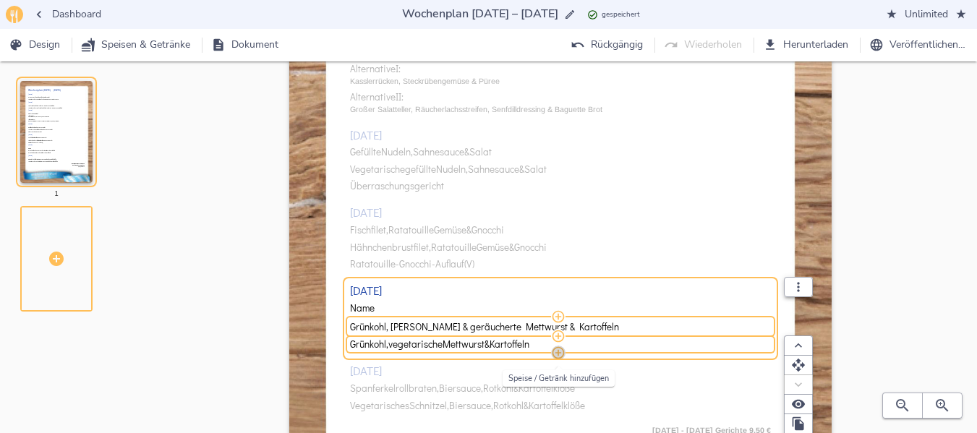
click at [559, 356] on icon "button" at bounding box center [558, 353] width 14 height 14
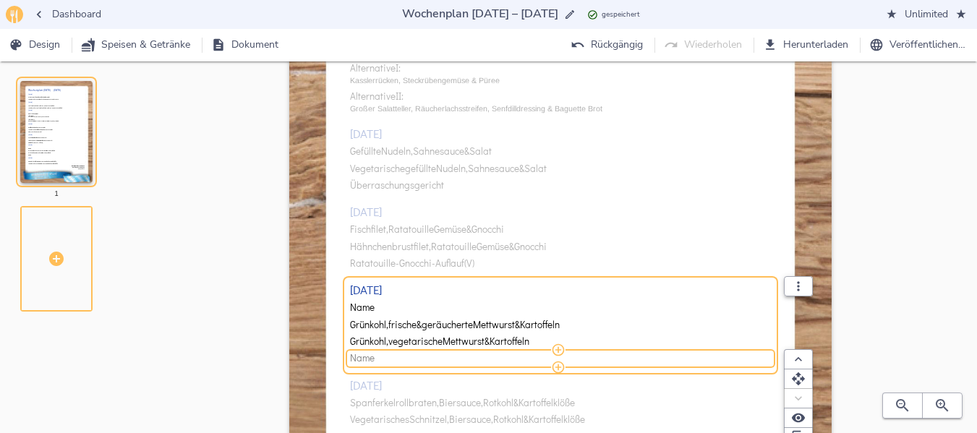
click at [452, 362] on span "Name" at bounding box center [558, 358] width 416 height 11
click at [452, 362] on input "Name" at bounding box center [558, 359] width 416 height 13
drag, startPoint x: 401, startPoint y: 361, endPoint x: 671, endPoint y: 353, distance: 270.4
click at [671, 353] on input "Alternative: [PERSON_NAME] & geräucherte Wurst, Sauerkraut & Püree" at bounding box center [558, 359] width 416 height 13
click at [800, 415] on icon "button" at bounding box center [797, 417] width 13 height 9
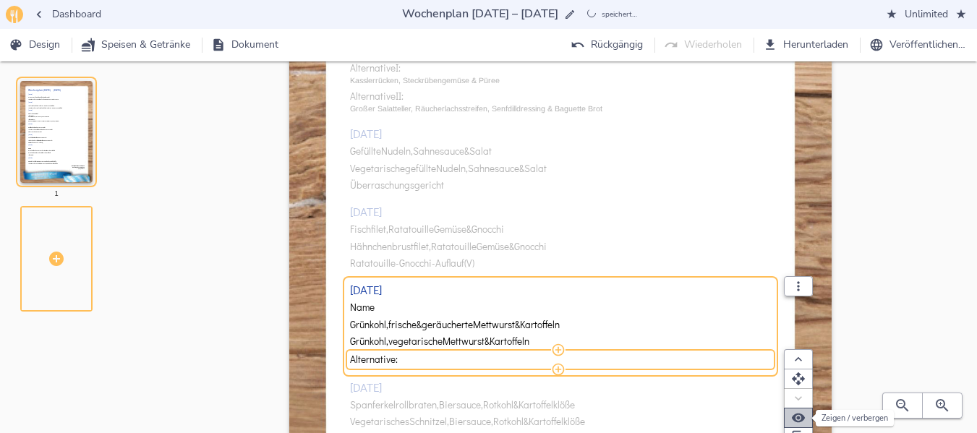
type input "Alternative:"
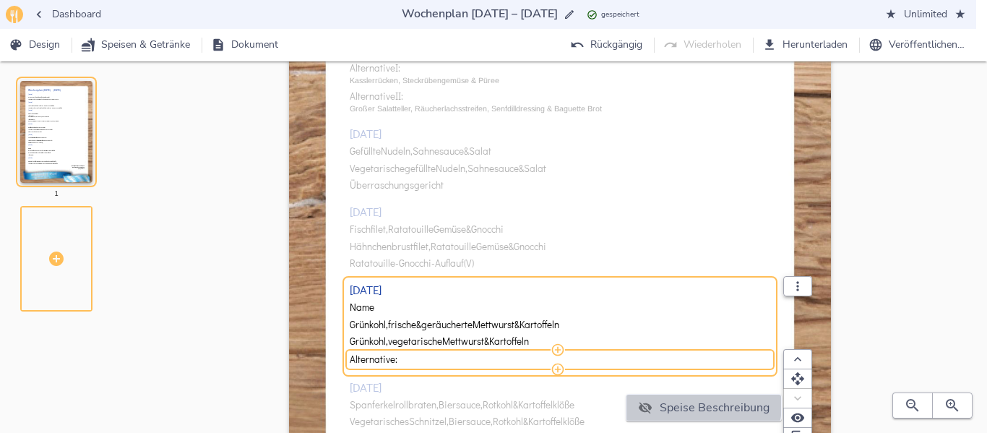
click at [655, 402] on div at bounding box center [649, 407] width 22 height 14
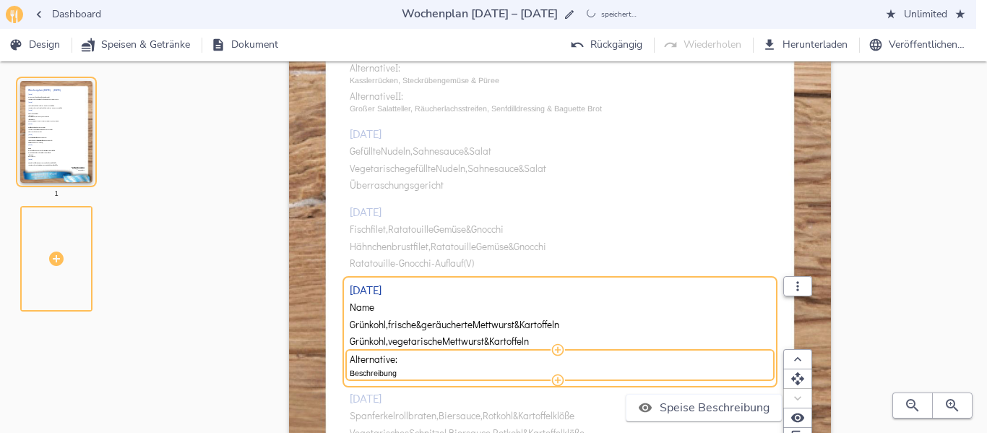
click at [403, 373] on div at bounding box center [493, 216] width 987 height 433
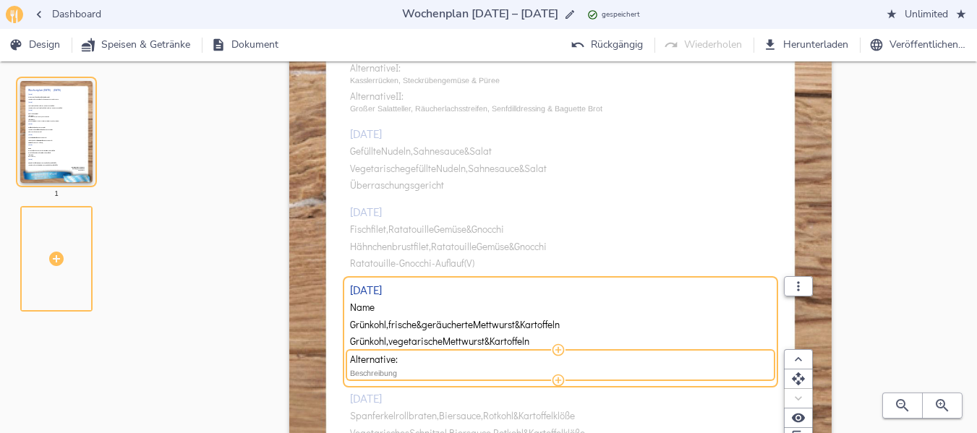
click at [388, 373] on p "Beschreibung" at bounding box center [560, 373] width 421 height 12
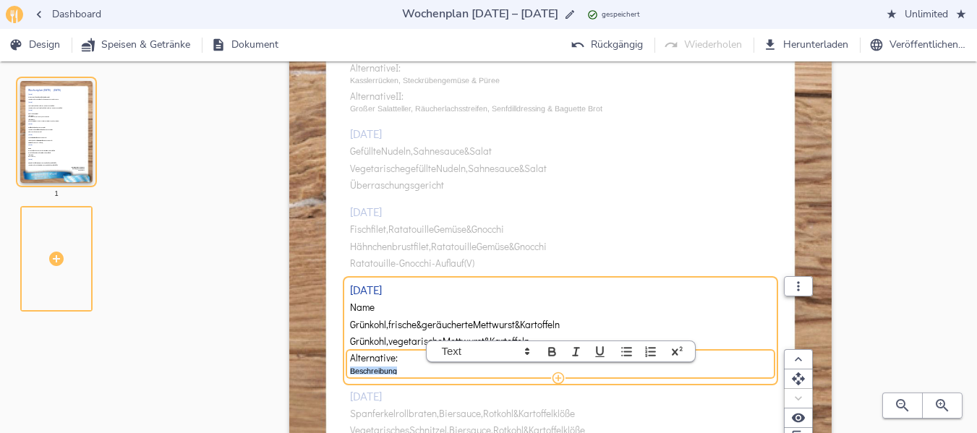
click at [388, 373] on p "Beschreibung" at bounding box center [560, 371] width 421 height 12
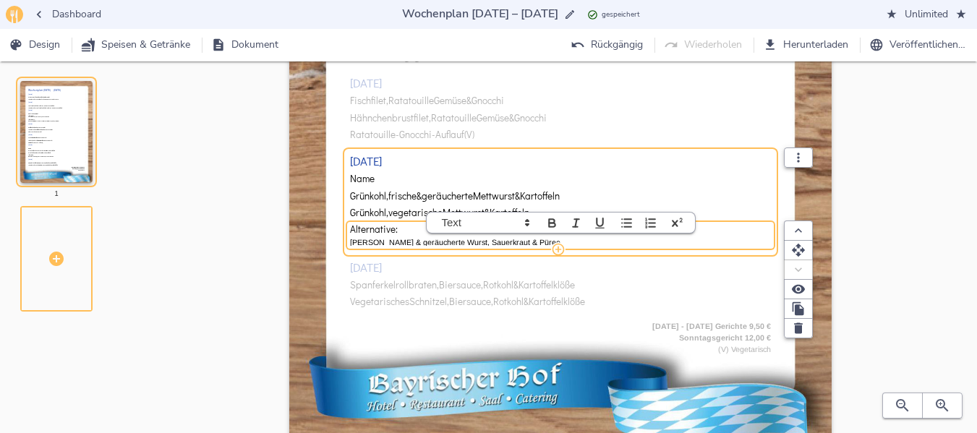
scroll to position [419, 0]
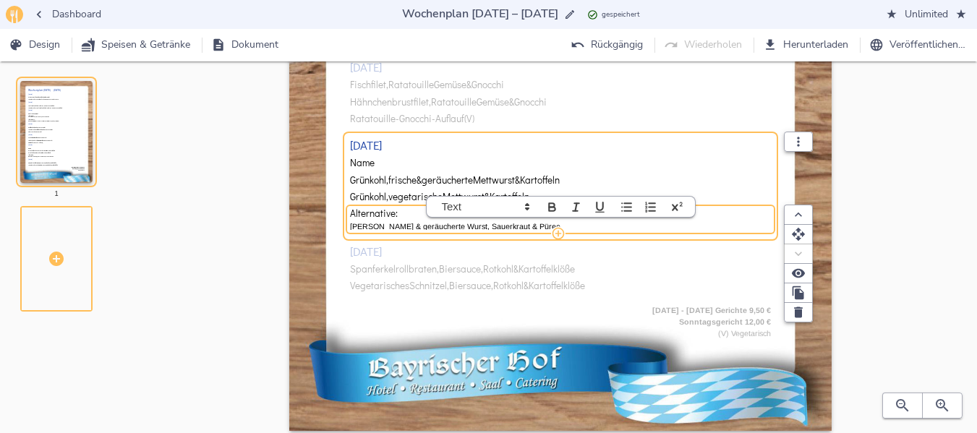
click at [386, 267] on div "[DATE] Wiener Backhändl, Kartoffelspalten & Salat Vegetarischer Eierpfannkuchen…" at bounding box center [560, 26] width 421 height 546
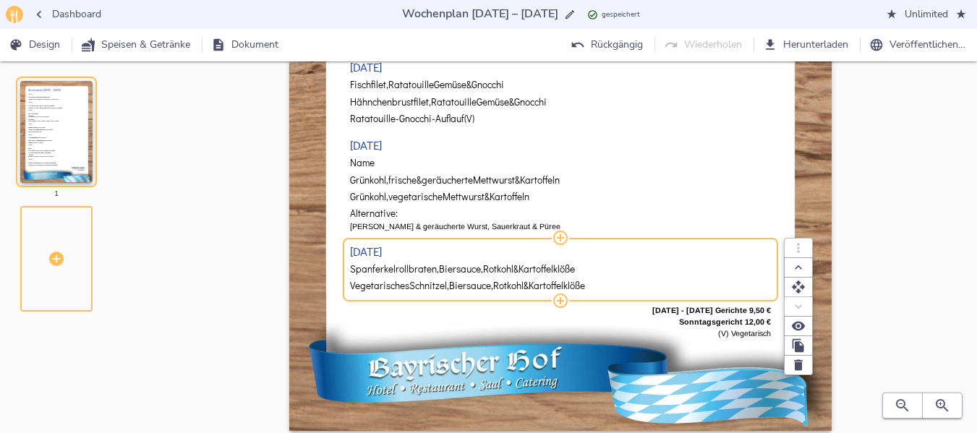
click at [386, 267] on span "Spanferkelrollbraten," at bounding box center [394, 269] width 89 height 11
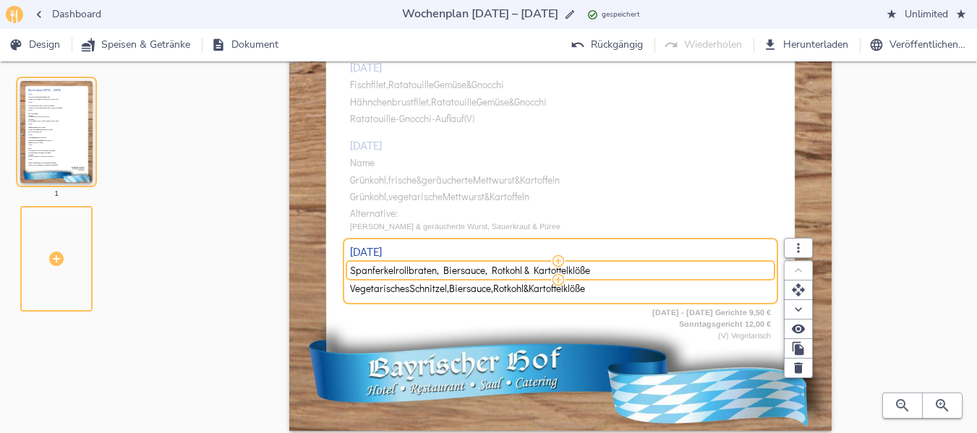
click at [386, 267] on input "Spanferkelrollbraten, Biersauce, Rotkohl & Kartoffelklöße" at bounding box center [558, 270] width 416 height 13
type input "Rindergulasch „Stroganoff“ Pilze, Gurke, Tomaten, Rahmsauce, Schupfnudeln & Sal…"
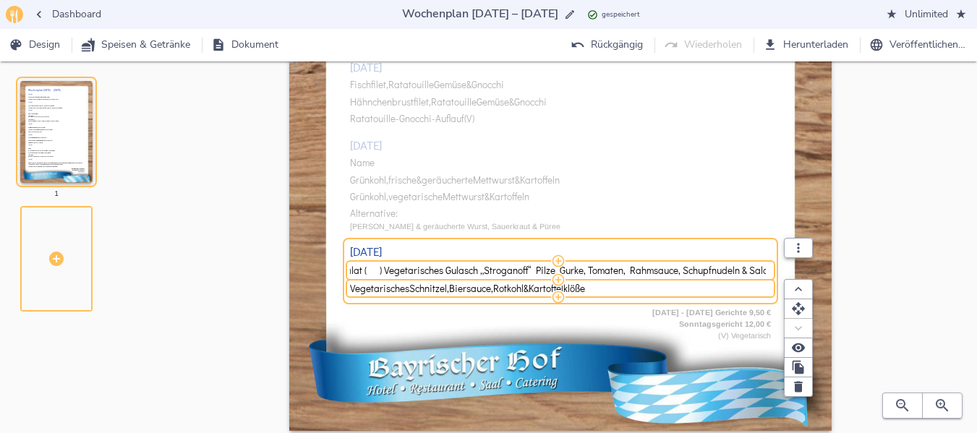
drag, startPoint x: 382, startPoint y: 270, endPoint x: 773, endPoint y: 279, distance: 391.9
click at [771, 279] on div "Rindergulasch „Stroganoff“ Pilze, Gurke, Tomaten, Rahmsauce, Schupfnudeln & Sal…" at bounding box center [560, 279] width 421 height 36
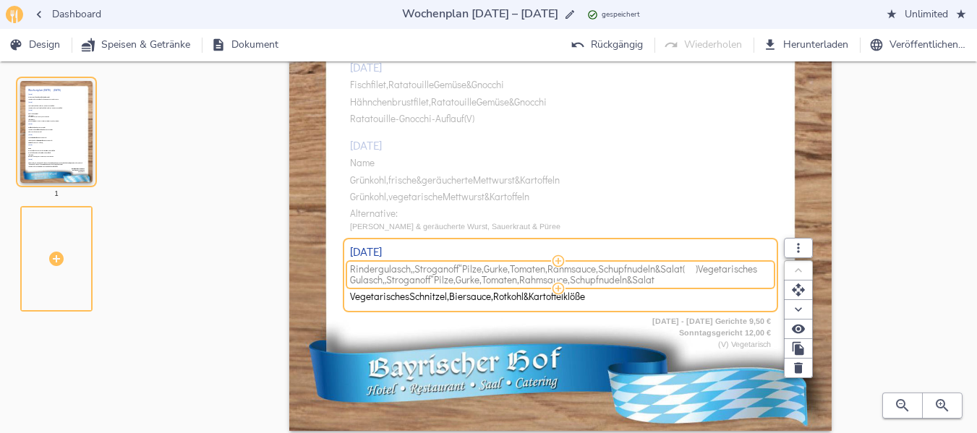
click at [570, 275] on span "Rahmsauce," at bounding box center [544, 280] width 51 height 11
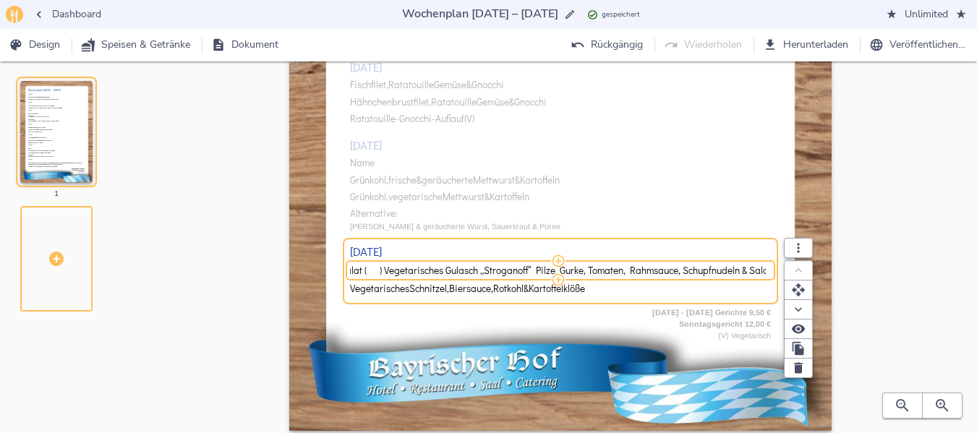
drag, startPoint x: 381, startPoint y: 270, endPoint x: 767, endPoint y: 266, distance: 386.0
click at [767, 266] on div "Rindergulasch „Stroganoff“ Pilze, Gurke, Tomaten, Rahmsauce, Schupfnudeln & Sal…" at bounding box center [560, 271] width 421 height 12
type input "Rindergulasch „Stroganoff“ Pilze, Gurke, Tomaten, Rahmsauce, Schupfnudeln & Sal…"
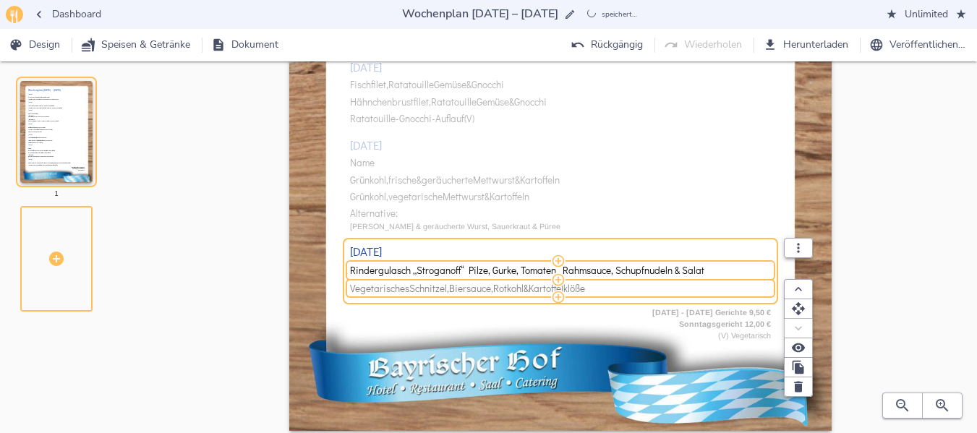
click at [601, 292] on span "Vegetarisches Schnitzel, Biersauce, Rotkohl & Kartoffelklöße" at bounding box center [558, 288] width 416 height 11
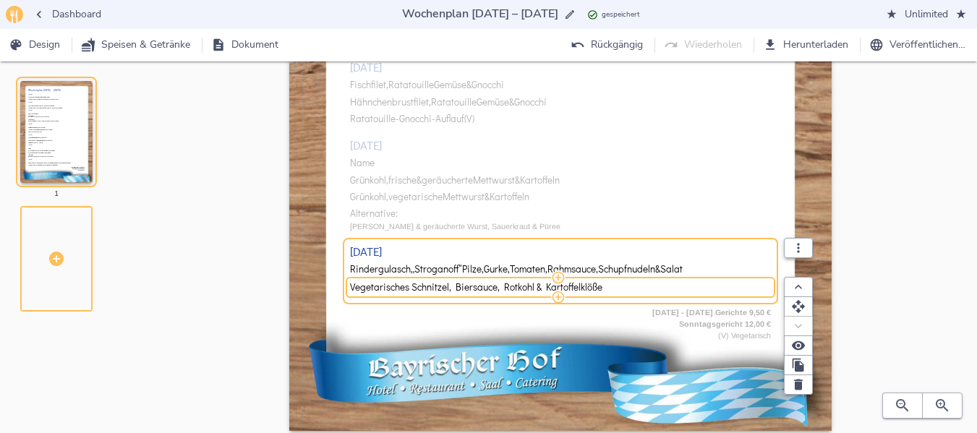
click at [601, 292] on input "Vegetarisches Schnitzel, Biersauce, Rotkohl & Kartoffelklöße" at bounding box center [558, 286] width 416 height 13
type input "Vegetarisches Gulasch „Stroganoff“ Pilze, Gurke, Tomaten, Rahmsauce, Schupfnude…"
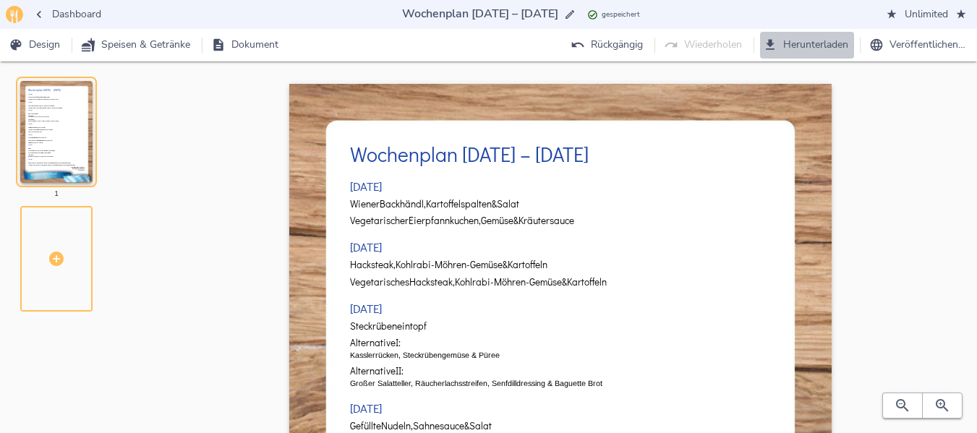
click at [794, 46] on span "Herunterladen" at bounding box center [806, 45] width 82 height 18
